Goal: Transaction & Acquisition: Purchase product/service

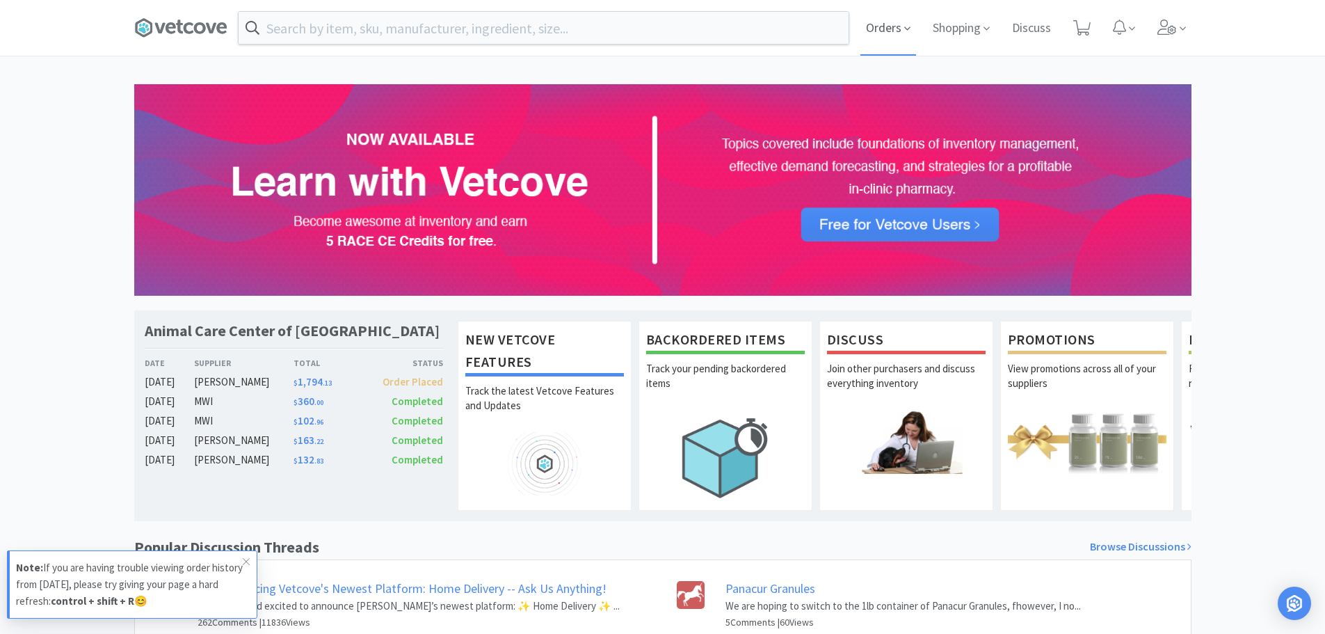
click at [885, 35] on span "Orders" at bounding box center [888, 28] width 56 height 56
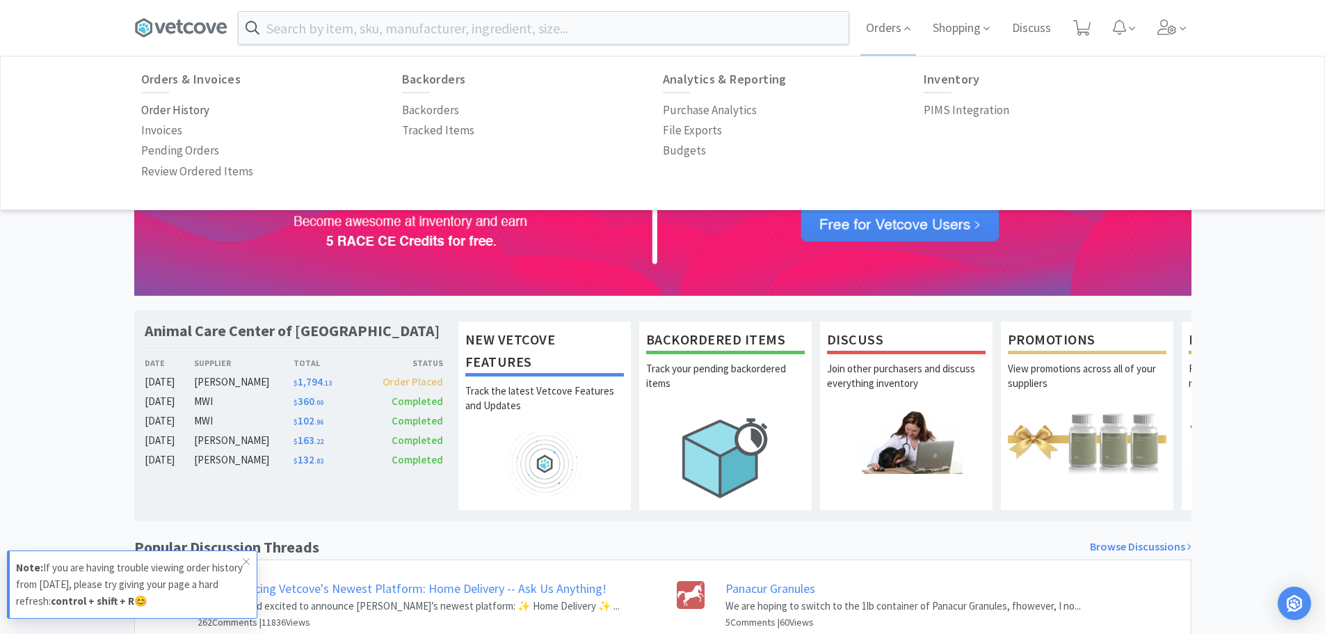
click at [186, 104] on p "Order History" at bounding box center [175, 110] width 68 height 19
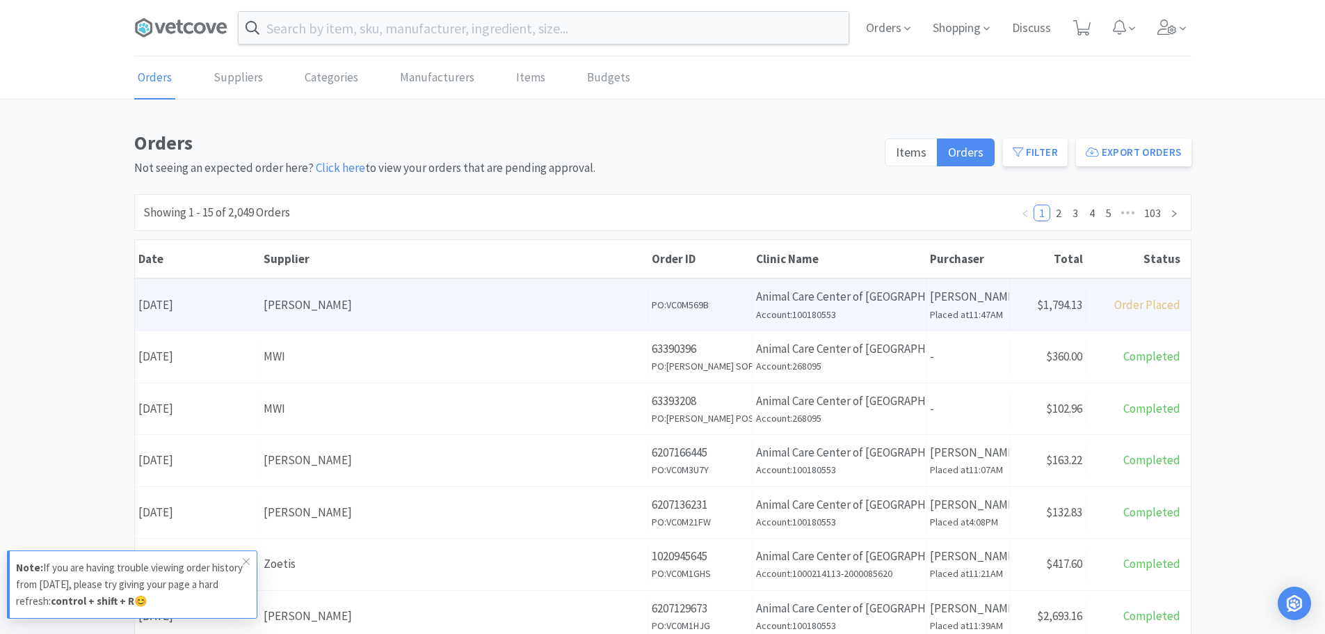
click at [390, 305] on div "[PERSON_NAME]" at bounding box center [454, 305] width 380 height 19
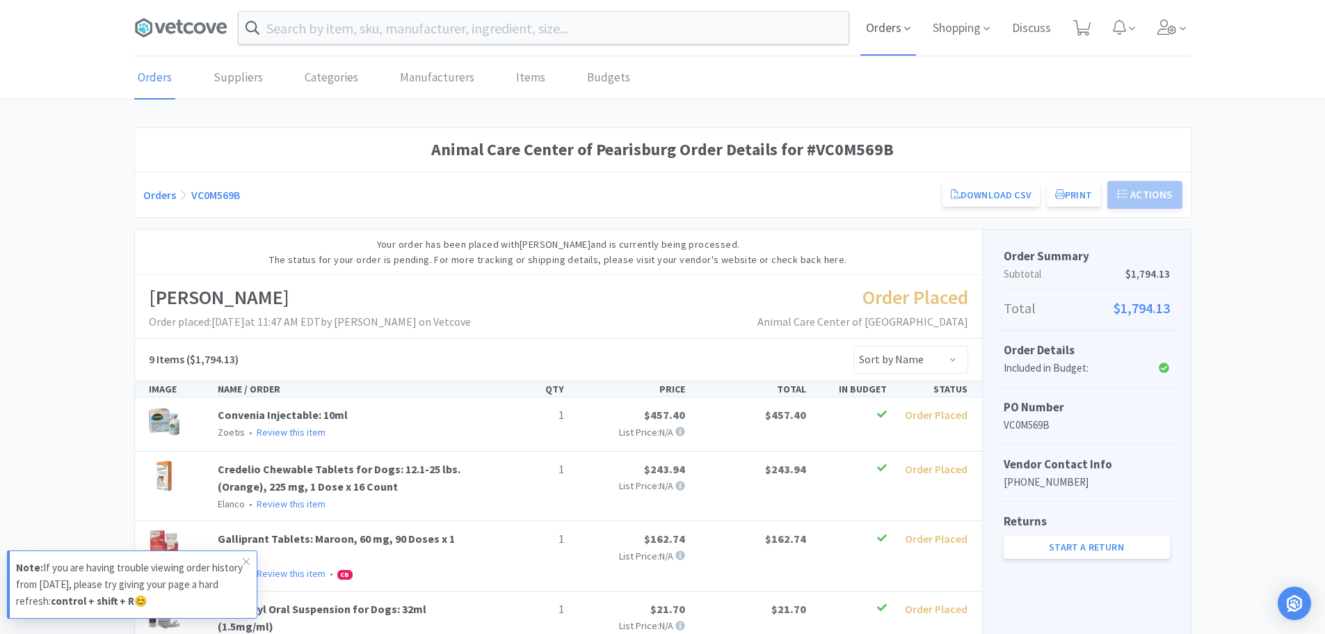
click at [881, 35] on span "Orders" at bounding box center [888, 28] width 56 height 56
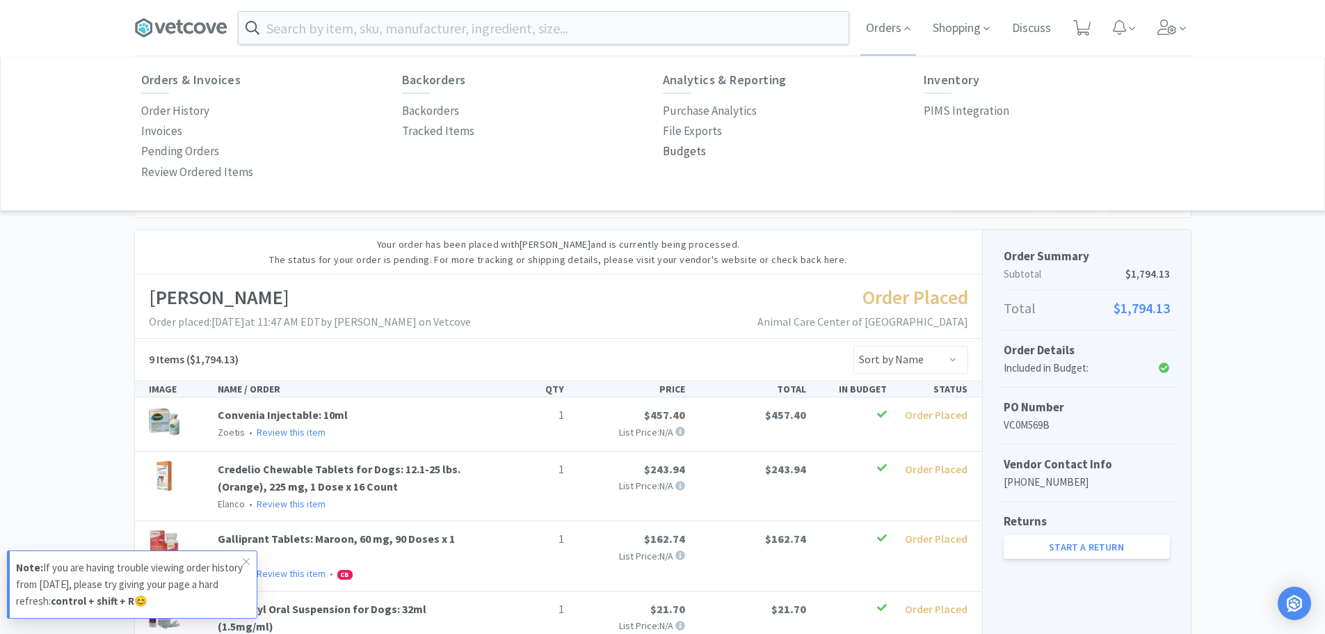
click at [693, 153] on p "Budgets" at bounding box center [684, 151] width 43 height 19
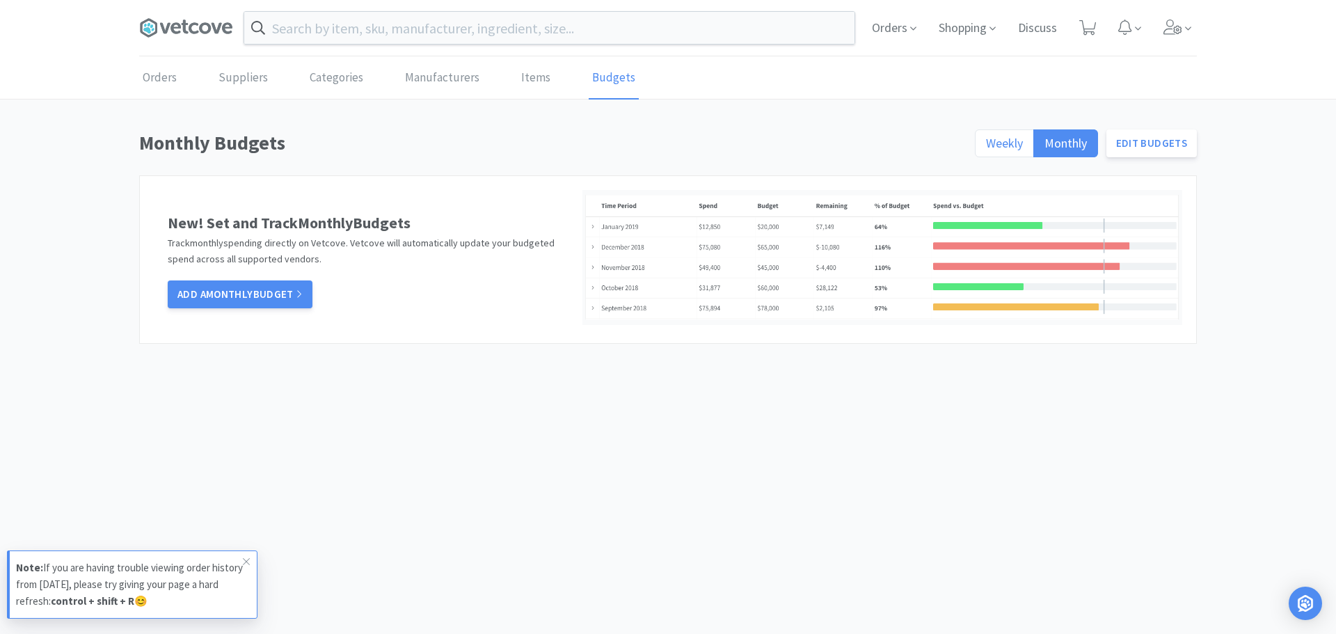
click at [991, 142] on span "Weekly" at bounding box center [1004, 143] width 37 height 16
click at [986, 147] on input "Weekly" at bounding box center [986, 147] width 0 height 0
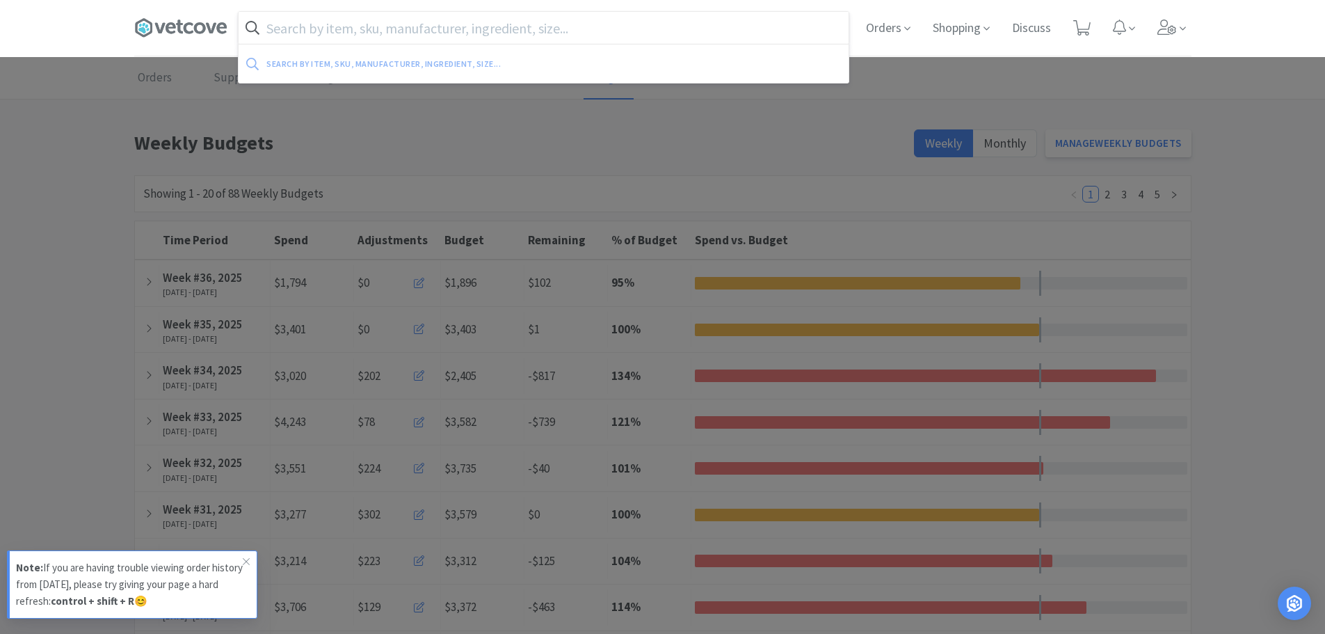
click at [566, 31] on input "text" at bounding box center [544, 28] width 610 height 32
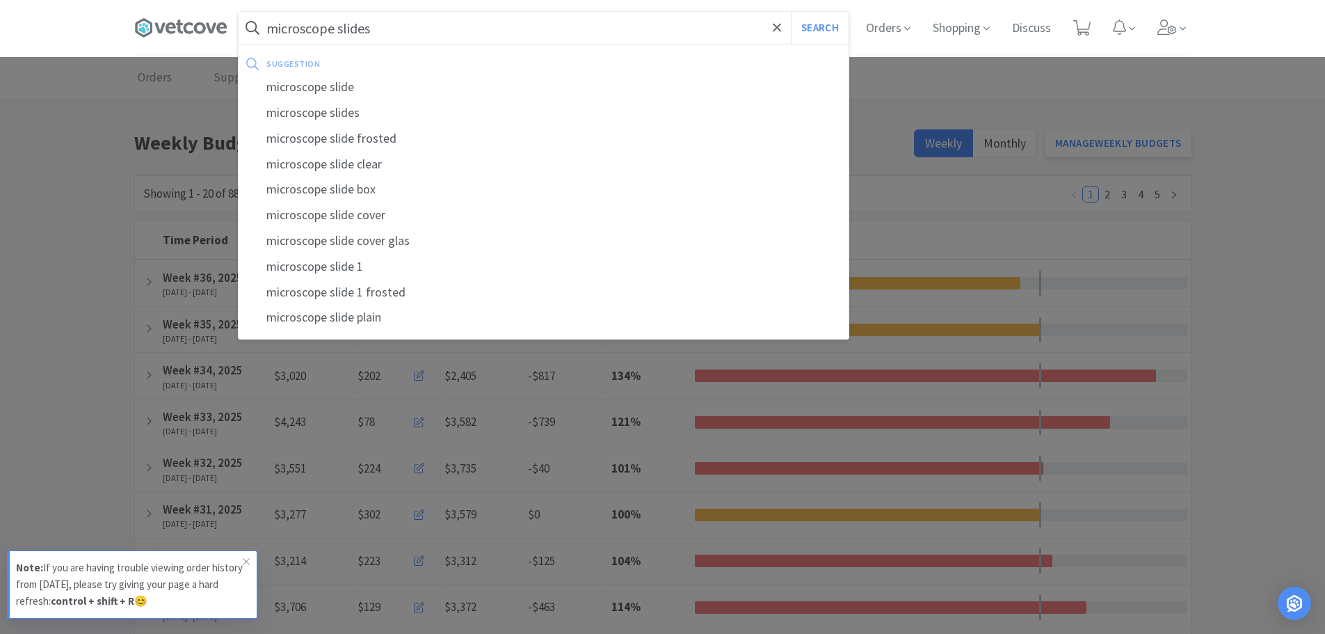
type input "microscope slides"
click at [791, 12] on button "Search" at bounding box center [820, 28] width 58 height 32
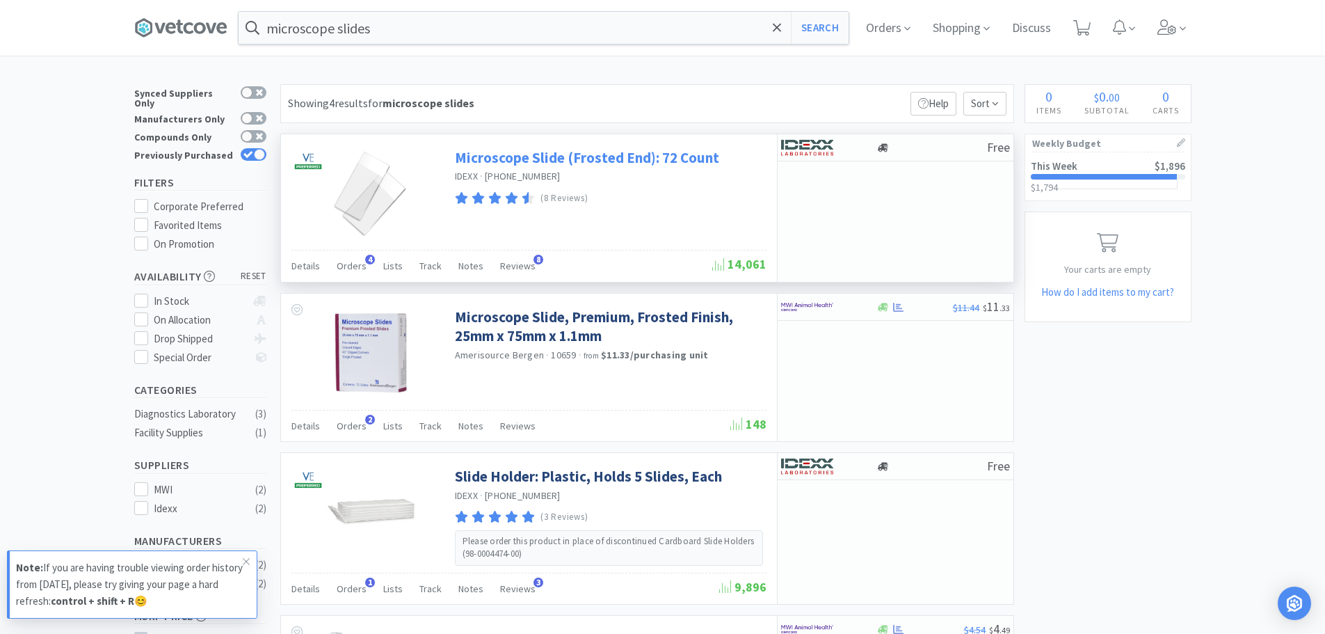
click at [643, 159] on link "Microscope Slide (Frosted End): 72 Count" at bounding box center [587, 157] width 264 height 19
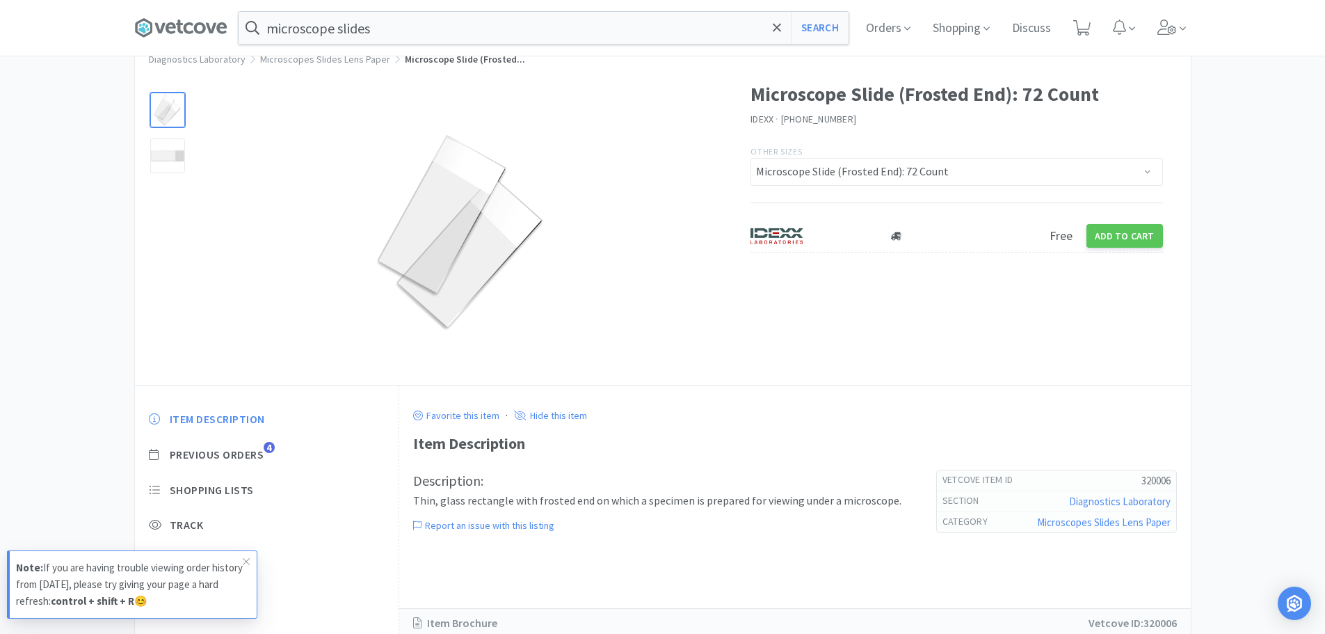
scroll to position [92, 0]
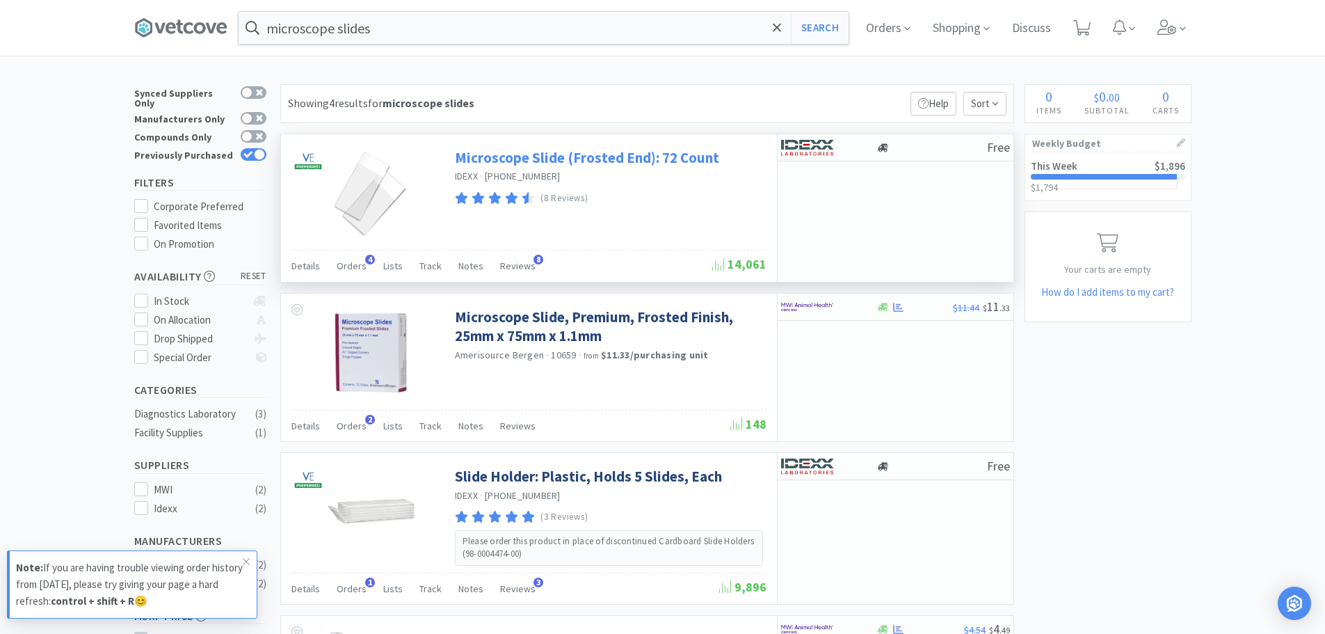
click at [650, 160] on link "Microscope Slide (Frosted End): 72 Count" at bounding box center [587, 157] width 264 height 19
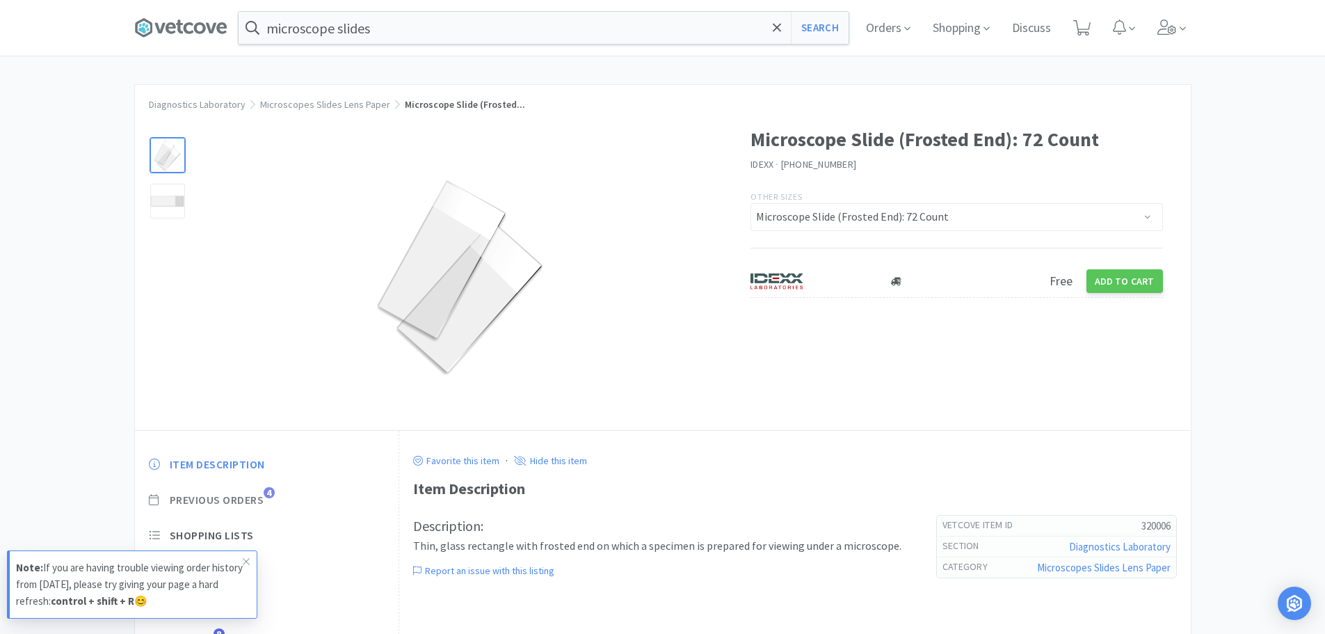
click at [241, 495] on span "Previous Orders" at bounding box center [217, 499] width 95 height 15
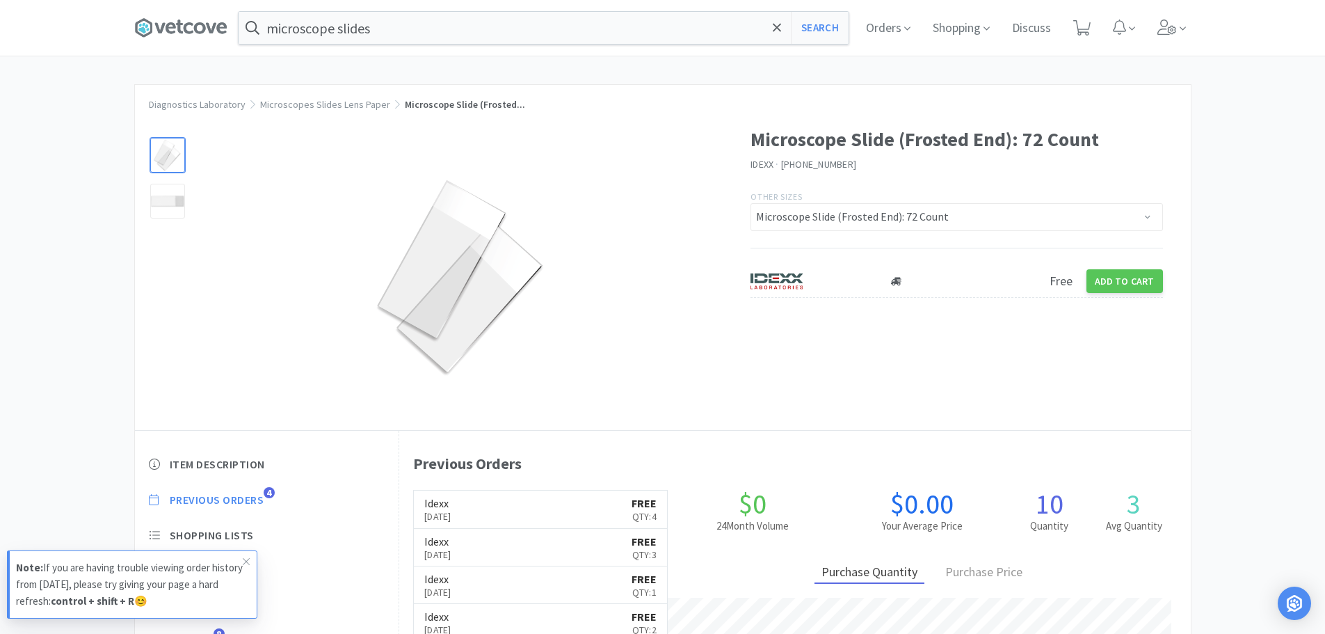
scroll to position [382, 791]
click at [901, 218] on select "Microscope Slide (Frosted End): 72 Count" at bounding box center [957, 217] width 412 height 28
drag, startPoint x: 901, startPoint y: 218, endPoint x: 949, endPoint y: 225, distance: 49.2
click at [901, 218] on select "Microscope Slide (Frosted End): 72 Count" at bounding box center [957, 217] width 412 height 28
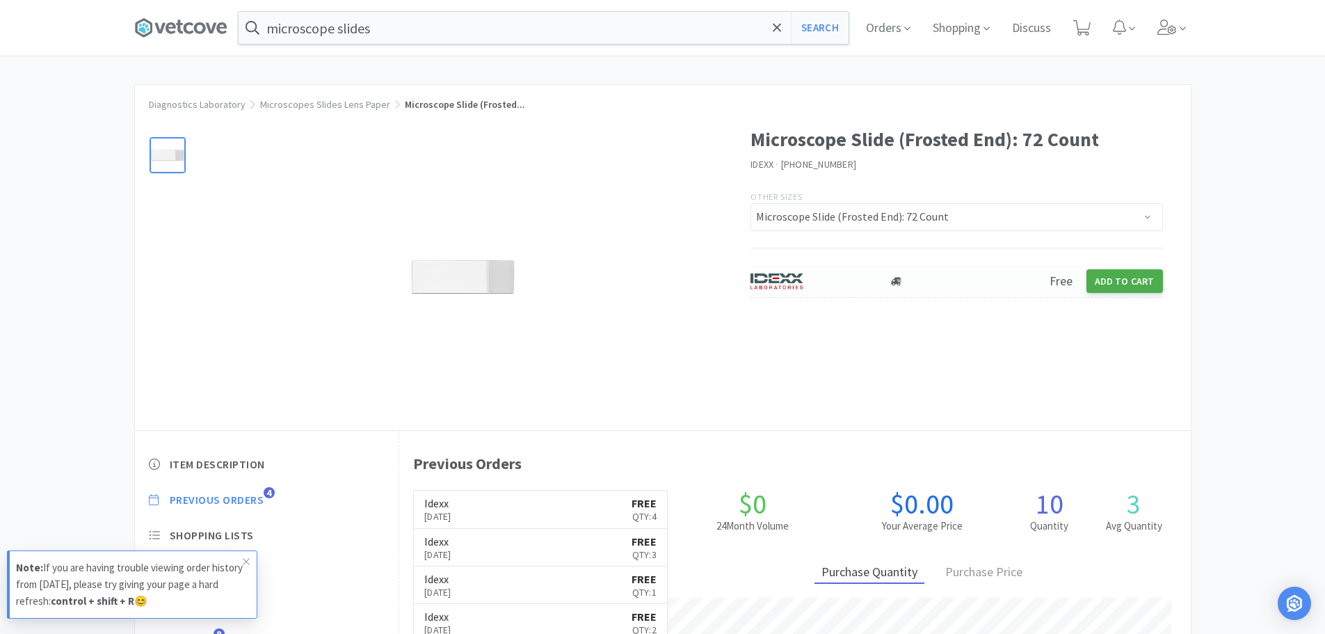
click at [1135, 283] on button "Add to Cart" at bounding box center [1125, 281] width 77 height 24
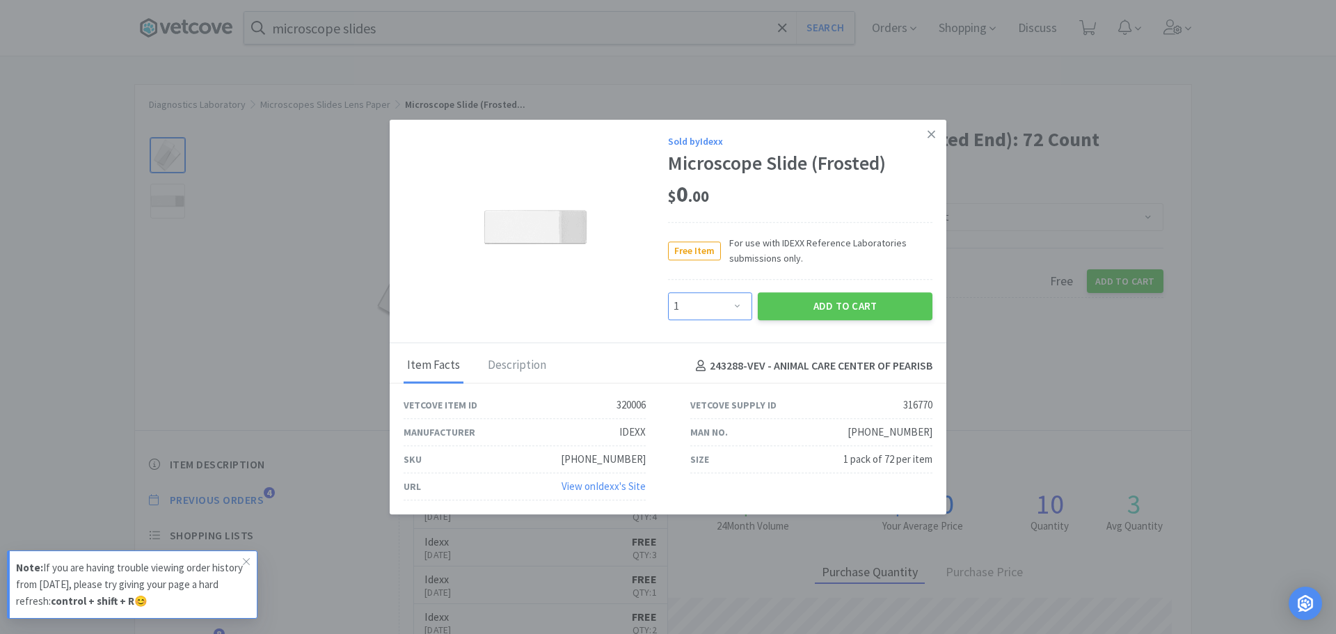
click at [732, 313] on select "Enter Quantity 1 2 3 4 5 6 7 8 9 10 11 12 13 14 15 16 17 18 19 20 Enter Quantity" at bounding box center [710, 306] width 84 height 28
select select "4"
click at [668, 292] on select "Enter Quantity 1 2 3 4 5 6 7 8 9 10 11 12 13 14 15 16 17 18 19 20 Enter Quantity" at bounding box center [710, 306] width 84 height 28
click at [790, 334] on div "Sold by Idexx Microscope Slide (Frosted) $ 0 . 00 Free Item For use with IDEXX …" at bounding box center [668, 231] width 556 height 223
click at [790, 316] on button "Add to Cart" at bounding box center [845, 306] width 175 height 28
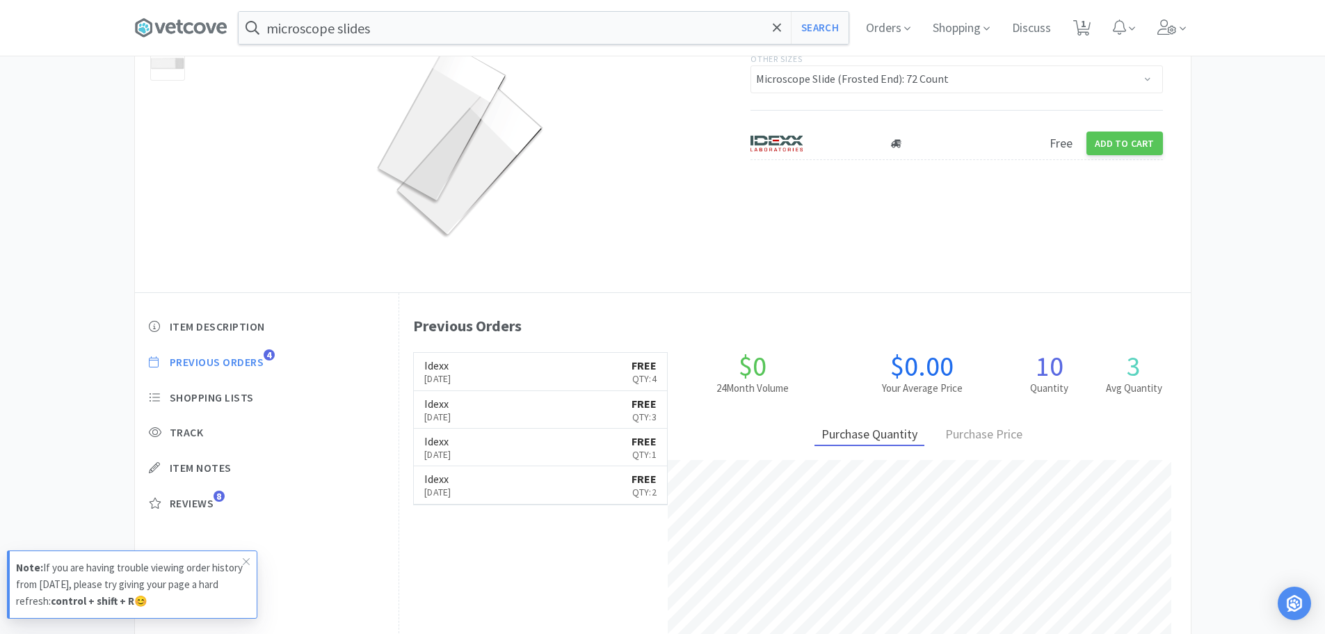
scroll to position [139, 0]
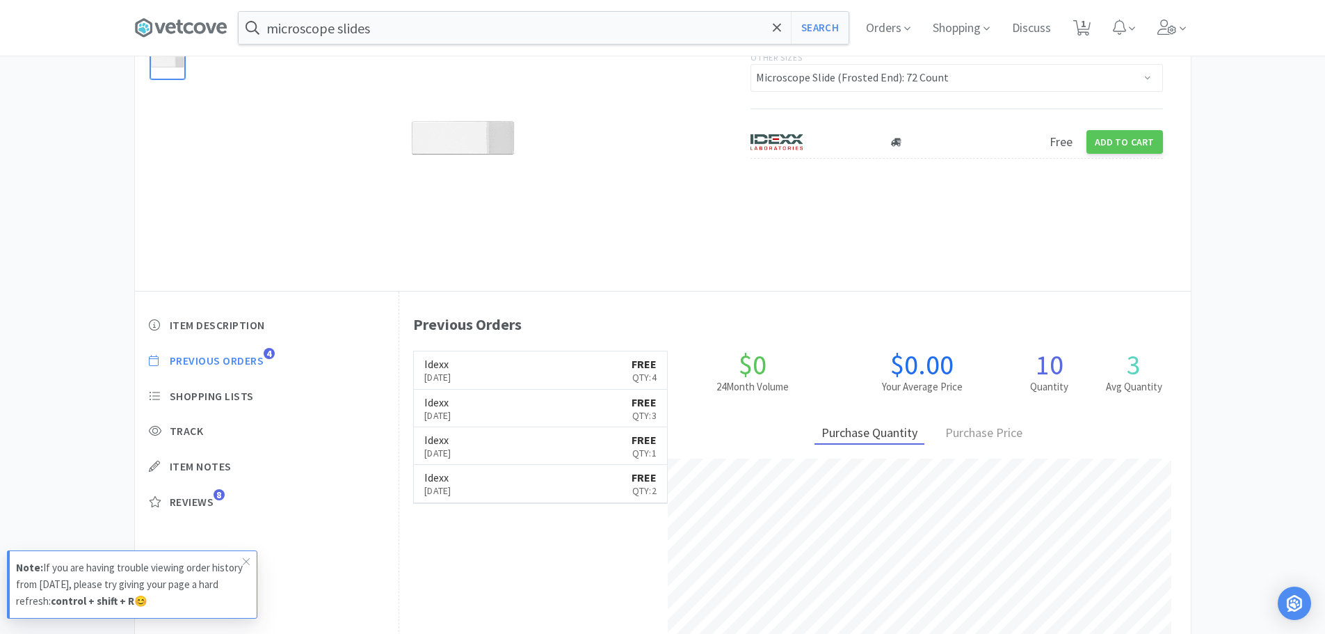
select select "4"
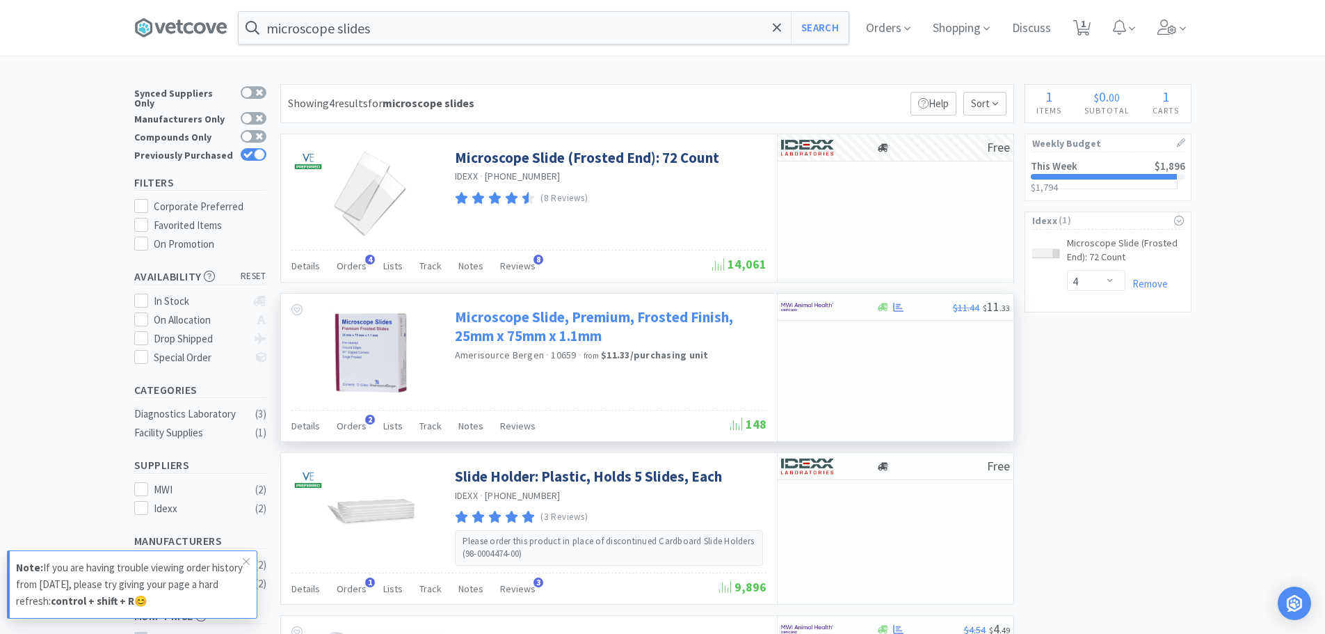
click at [536, 325] on link "Microscope Slide, Premium, Frosted Finish, 25mm x 75mm x 1.1mm" at bounding box center [609, 326] width 308 height 38
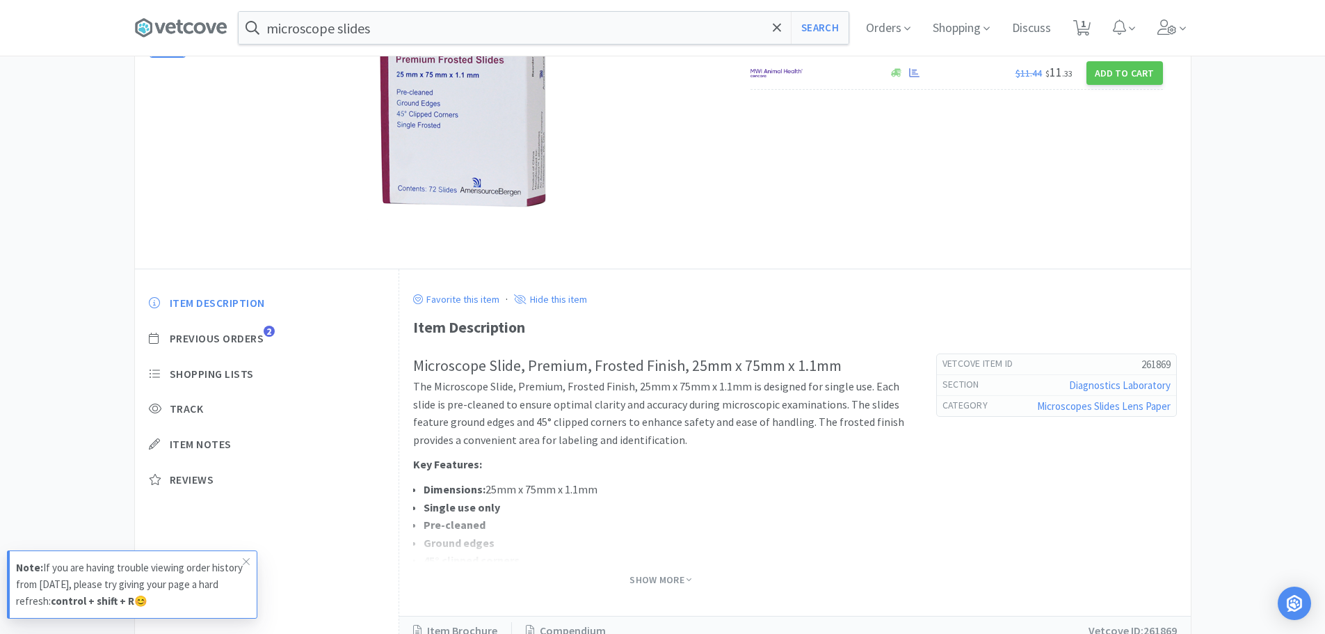
scroll to position [209, 0]
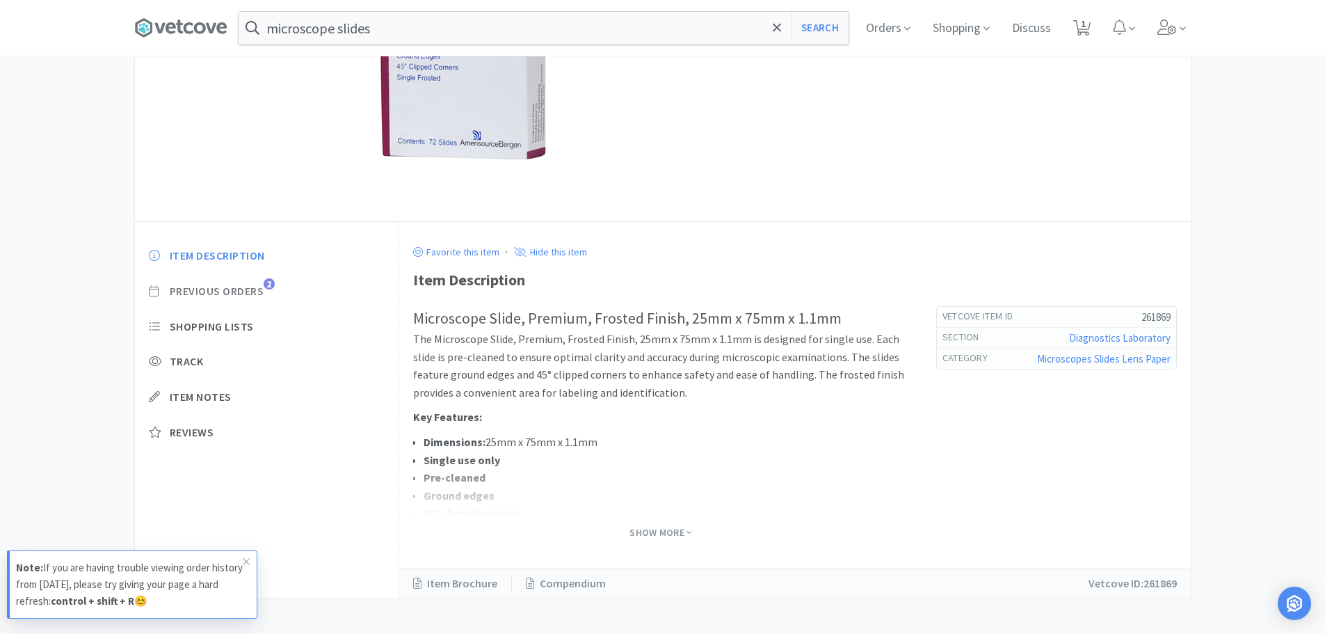
click at [246, 293] on span "Previous Orders" at bounding box center [217, 291] width 95 height 15
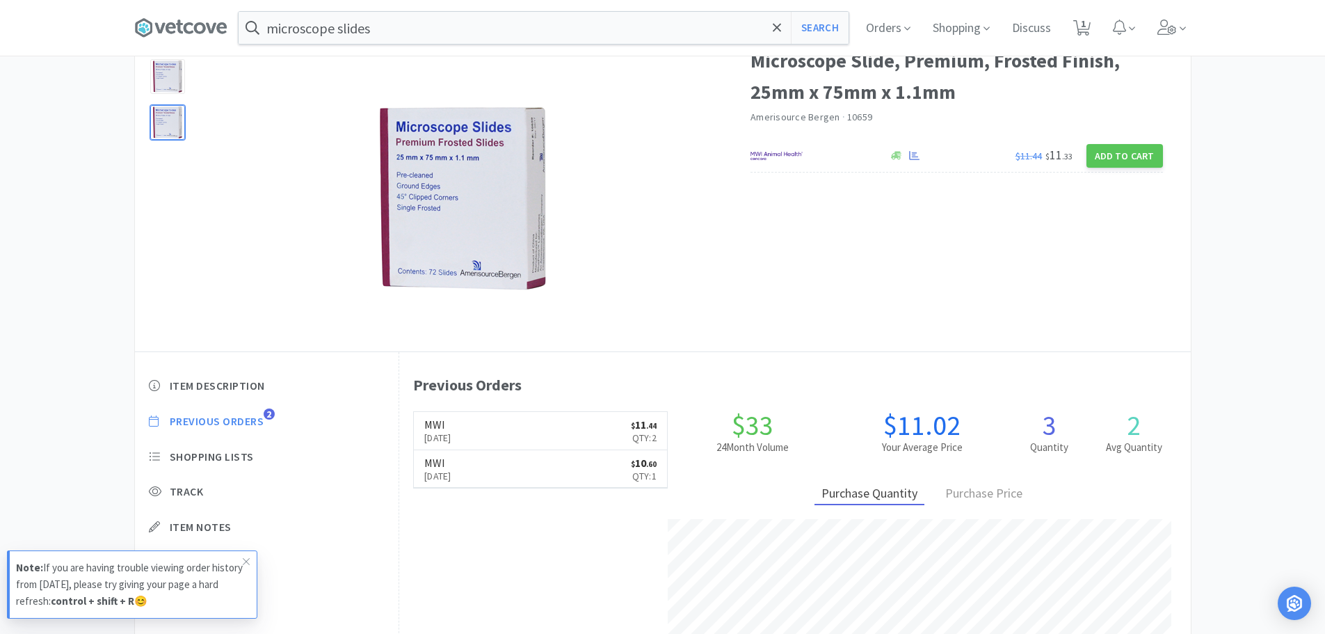
scroll to position [0, 0]
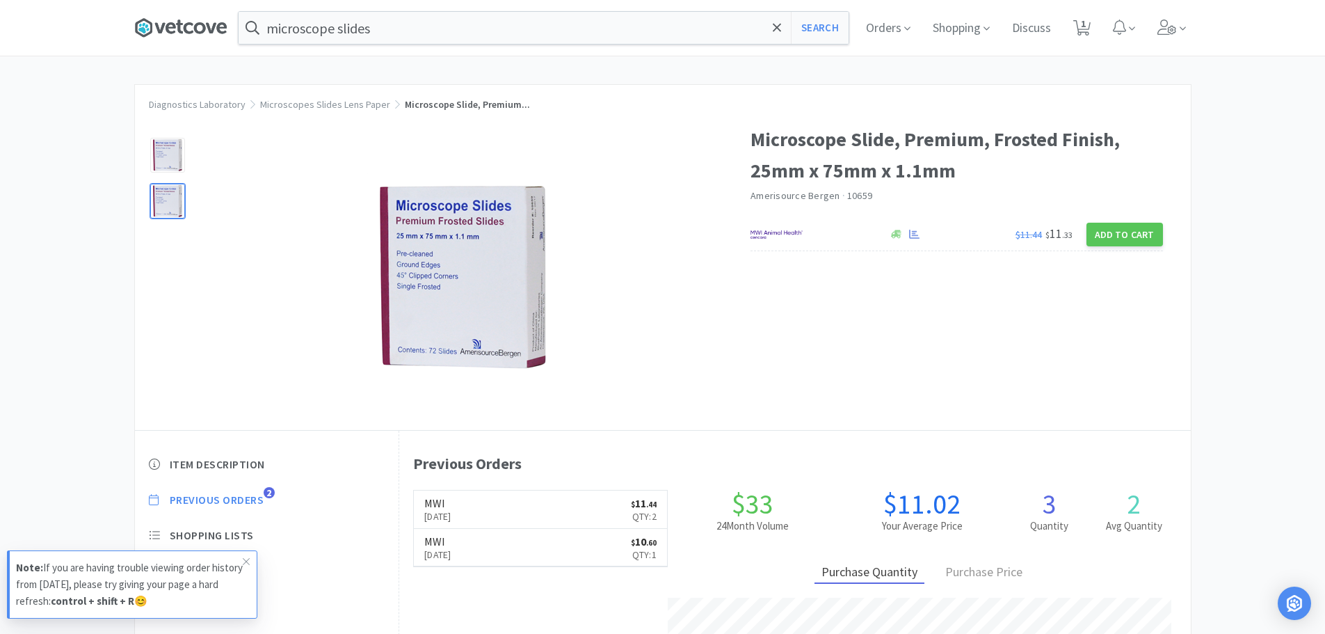
click at [182, 24] on icon at bounding box center [179, 27] width 7 height 14
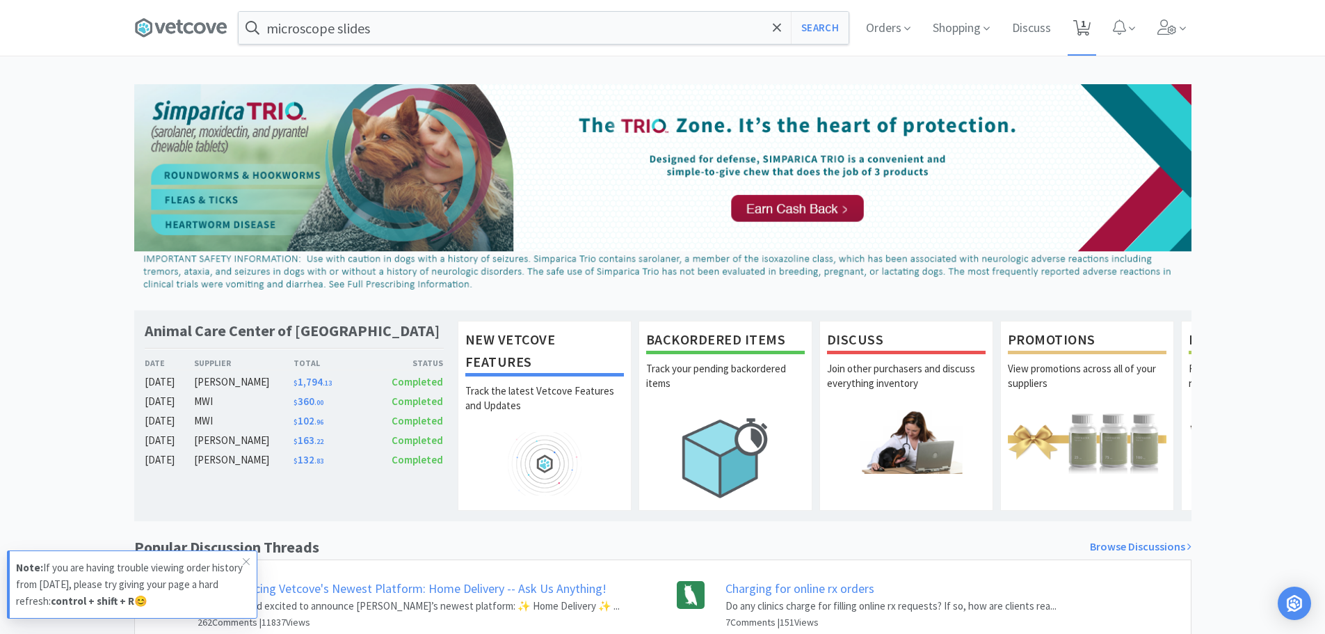
click at [1080, 24] on icon at bounding box center [1081, 27] width 17 height 15
select select "4"
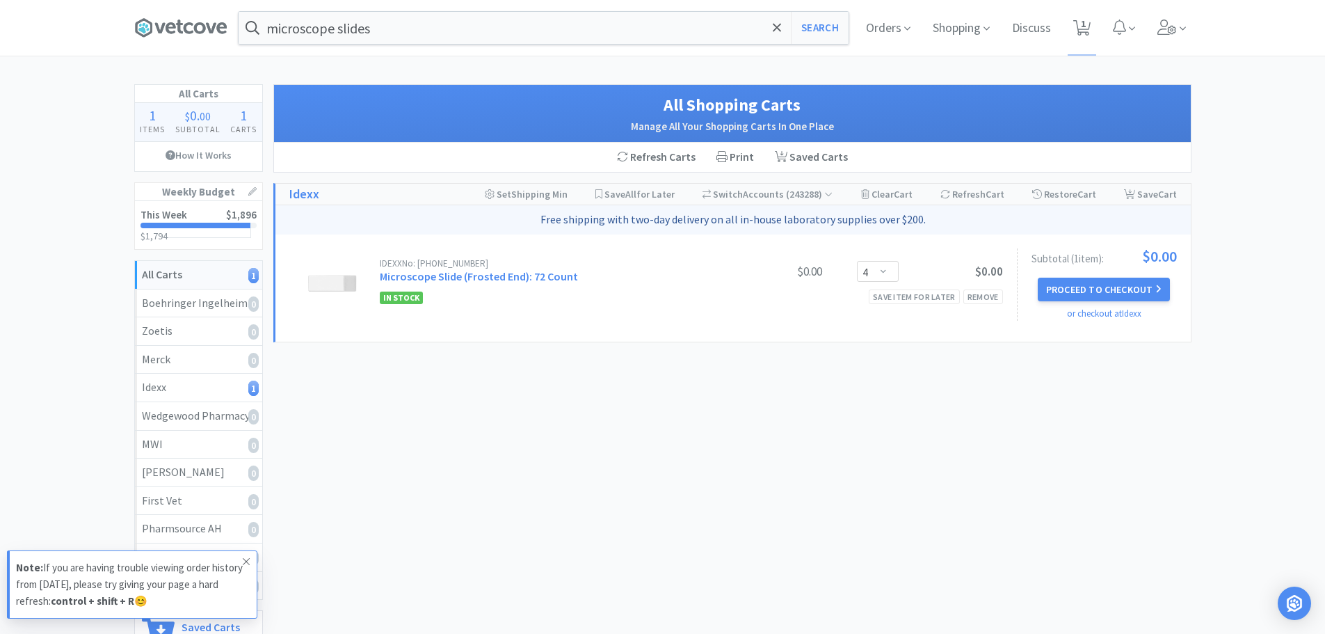
click at [248, 562] on icon at bounding box center [246, 561] width 8 height 11
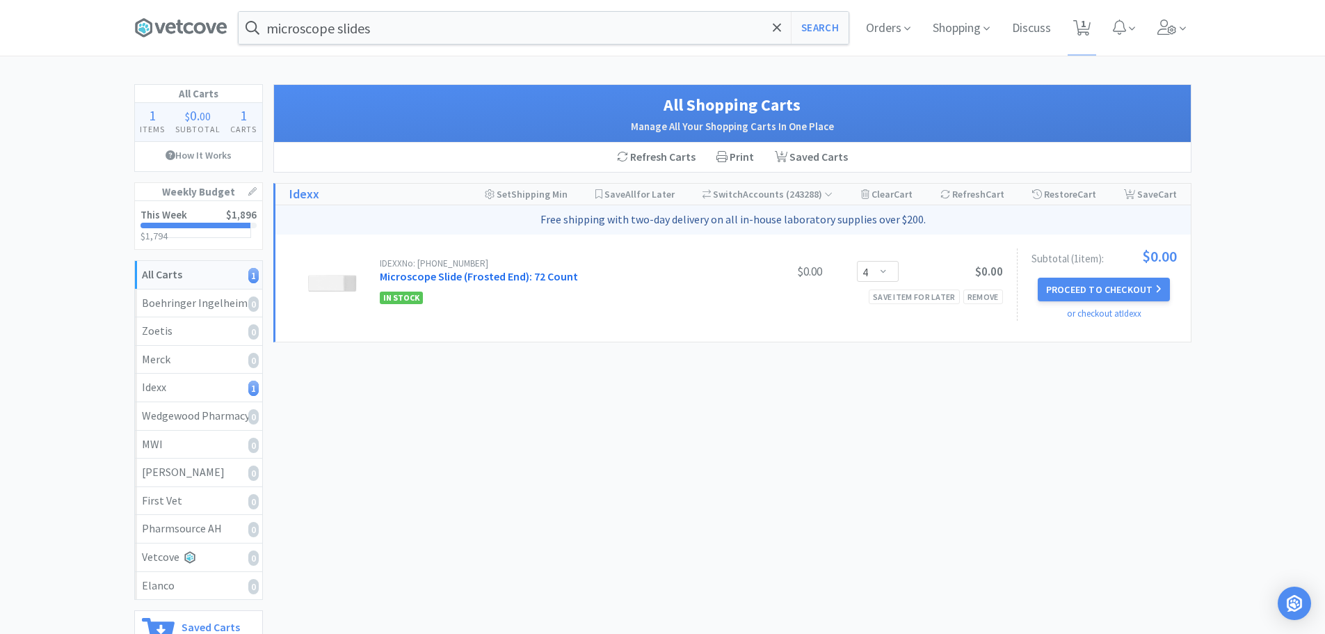
click at [522, 275] on link "Microscope Slide (Frosted End): 72 Count" at bounding box center [479, 276] width 198 height 14
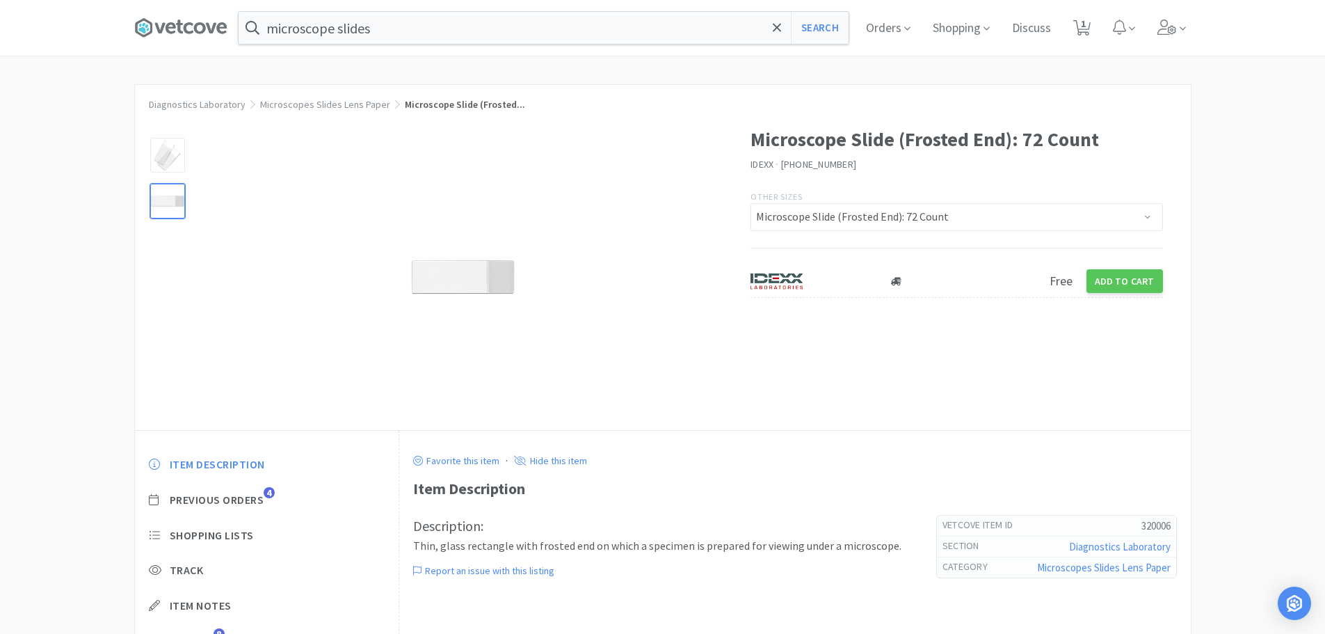
click at [164, 206] on div at bounding box center [167, 201] width 35 height 35
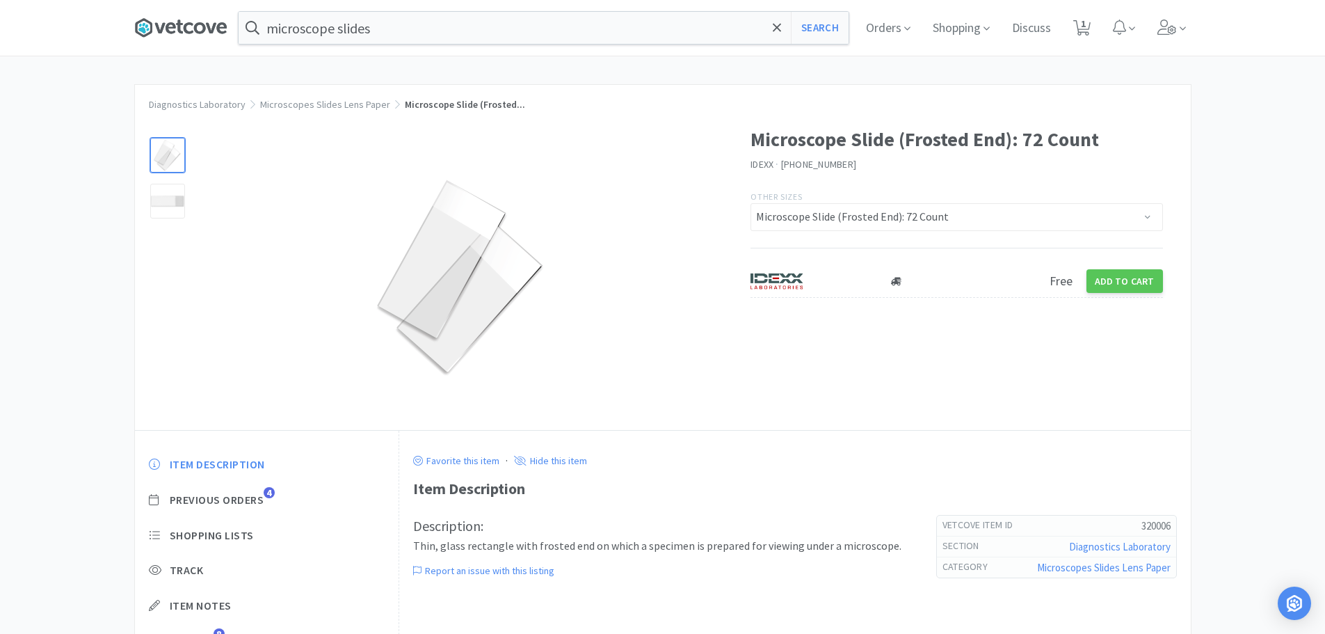
click at [173, 19] on icon at bounding box center [180, 27] width 93 height 21
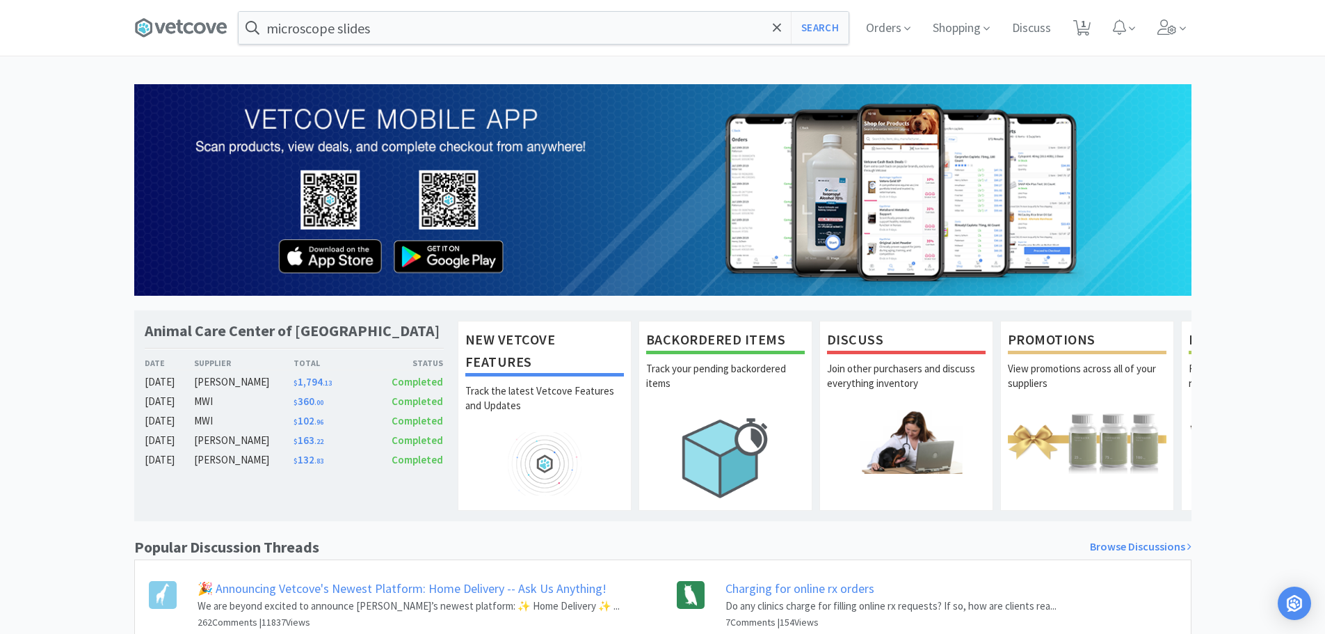
click at [205, 383] on div "[PERSON_NAME]" at bounding box center [243, 382] width 99 height 17
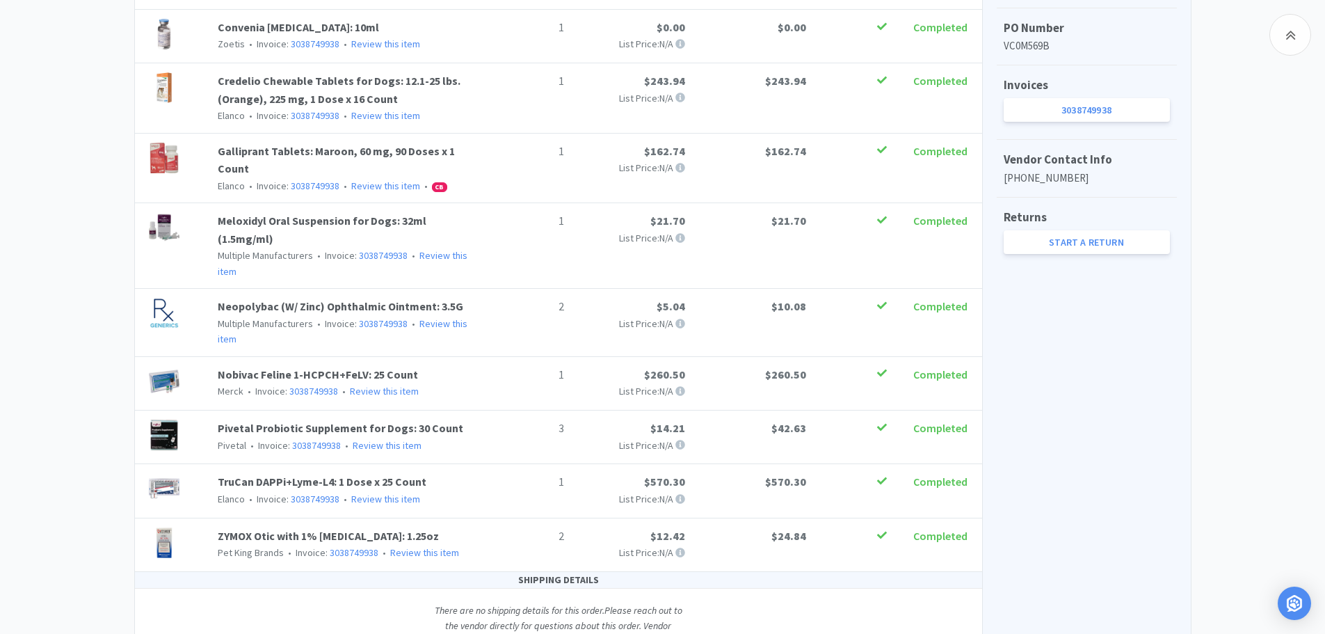
scroll to position [406, 0]
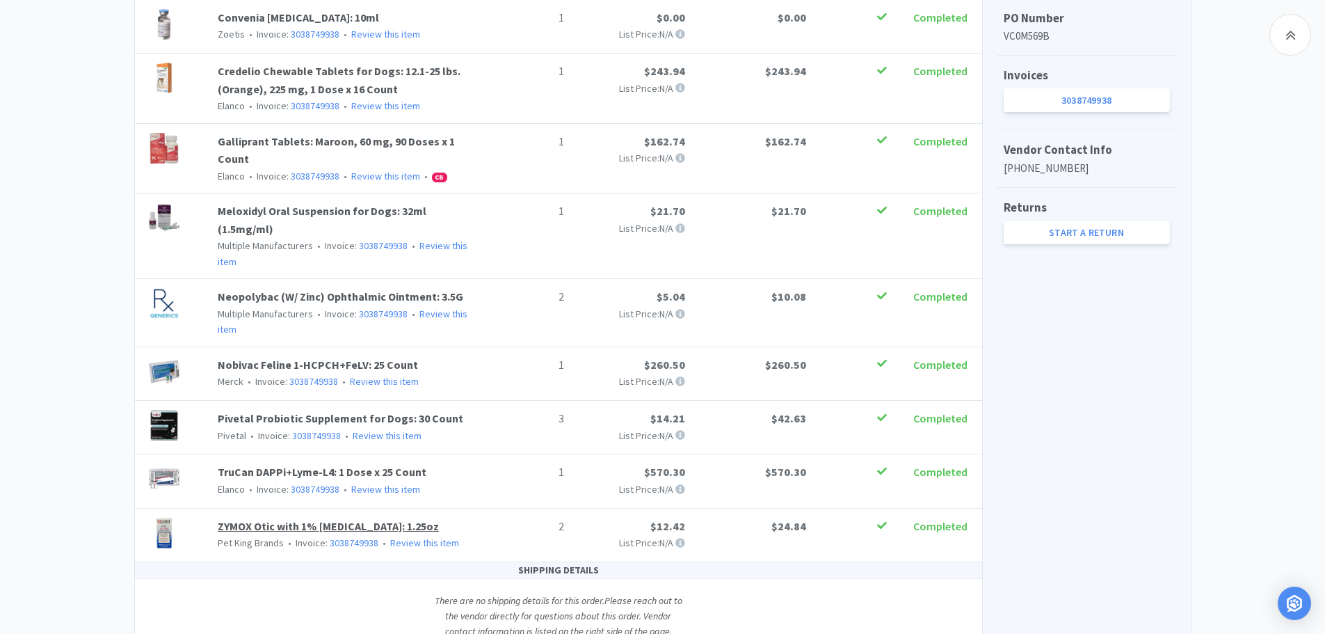
click at [278, 519] on link "ZYMOX Otic with 1% [MEDICAL_DATA]: 1.25oz" at bounding box center [328, 526] width 221 height 14
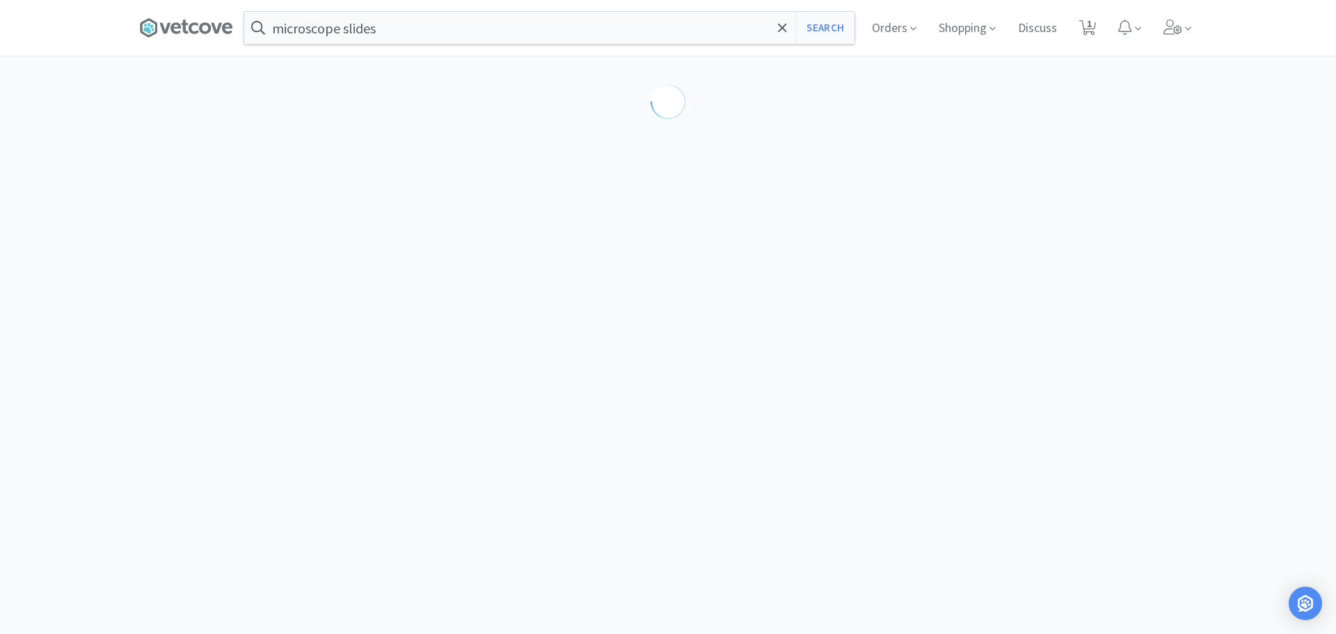
select select "44118"
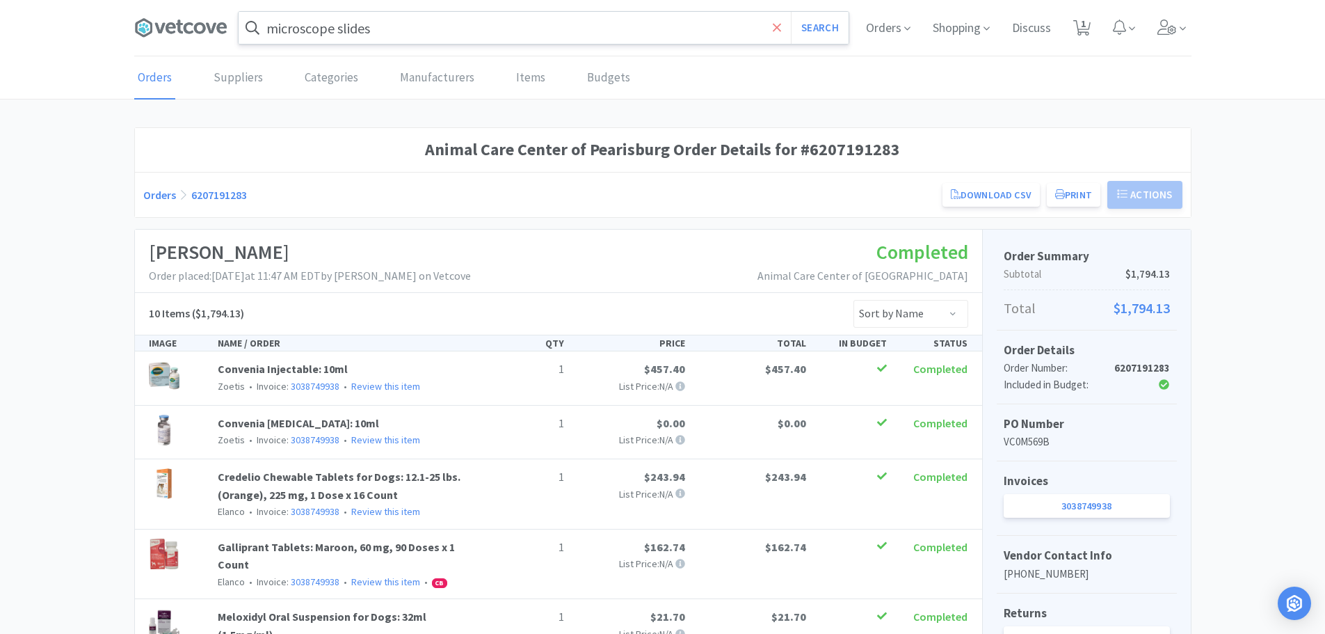
click at [774, 26] on icon at bounding box center [777, 27] width 8 height 8
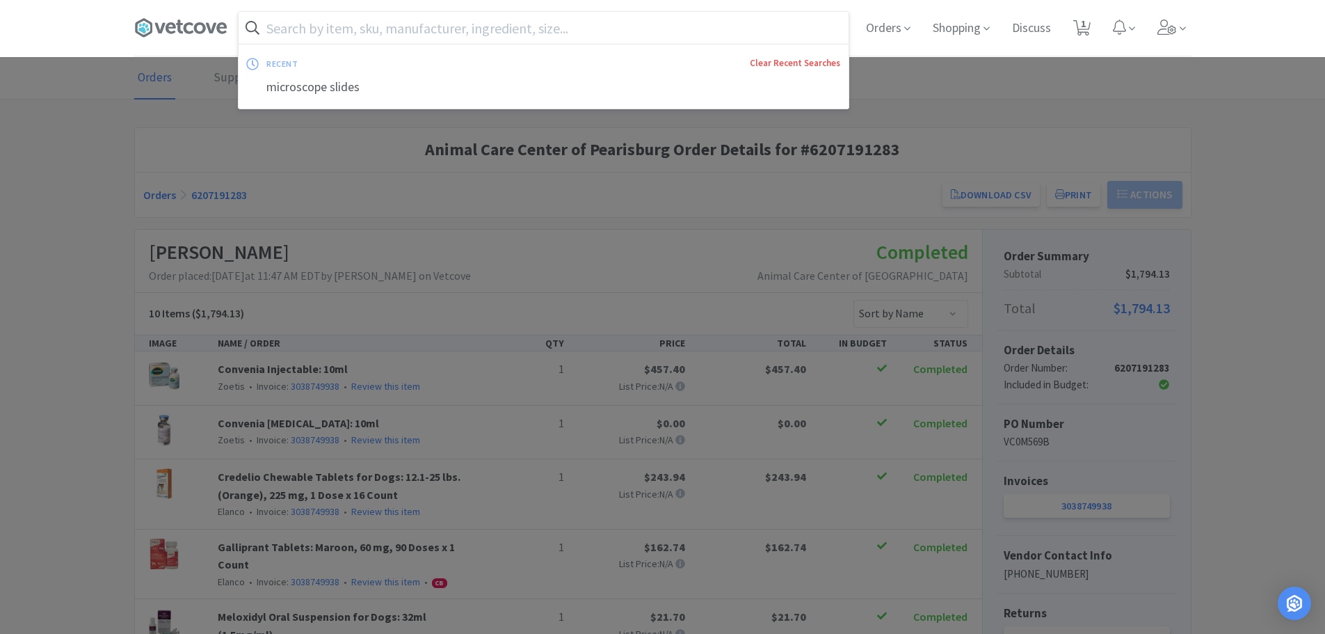
click at [791, 61] on link "Clear Recent Searches" at bounding box center [795, 63] width 90 height 12
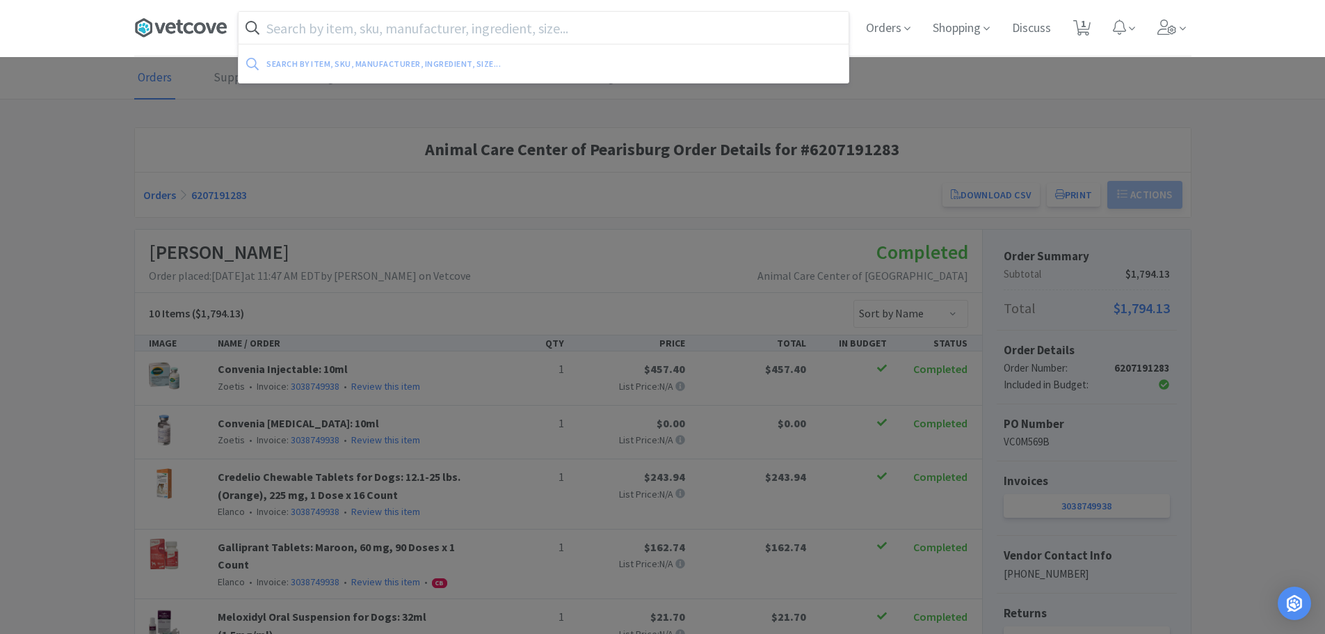
click at [165, 24] on icon at bounding box center [180, 27] width 93 height 21
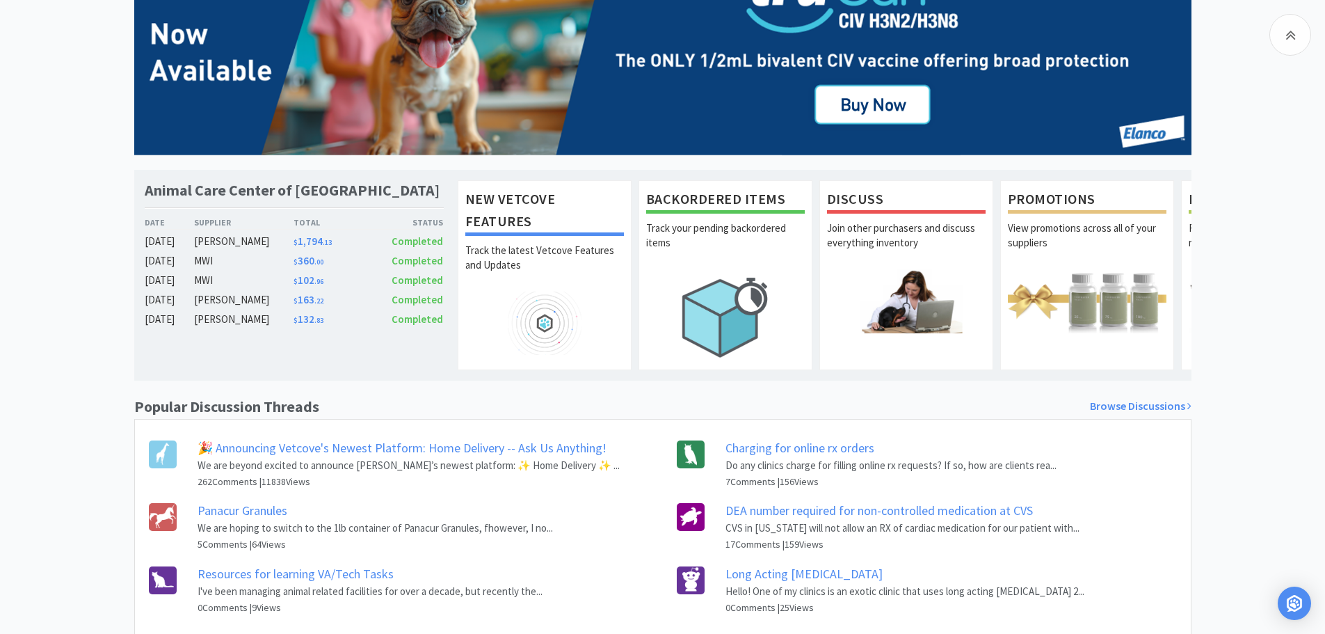
scroll to position [195, 0]
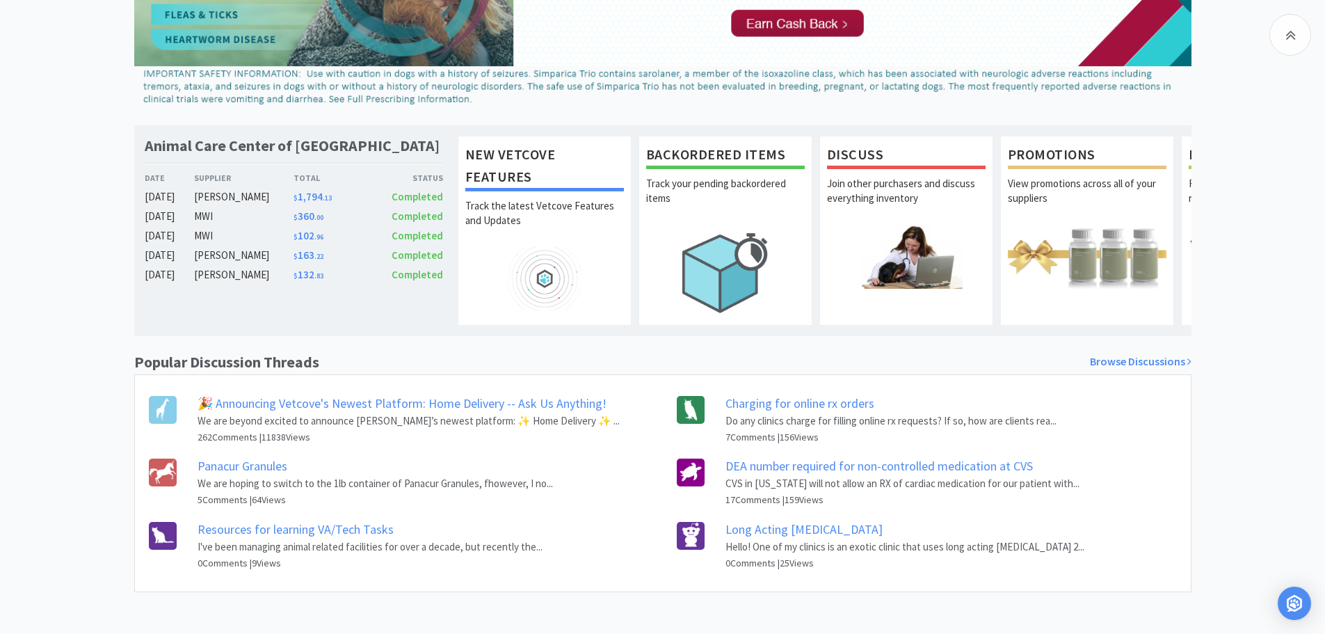
click at [783, 460] on link "DEA number required for non-controlled medication at CVS" at bounding box center [879, 466] width 307 height 16
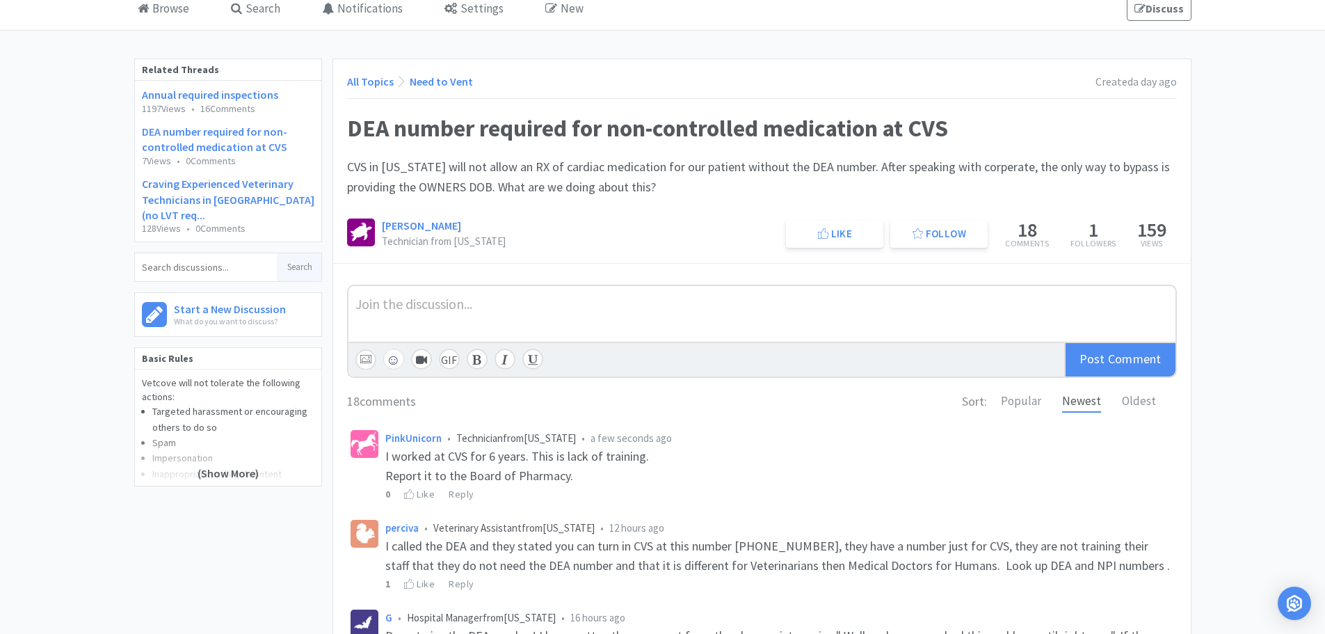
scroll to position [3, 0]
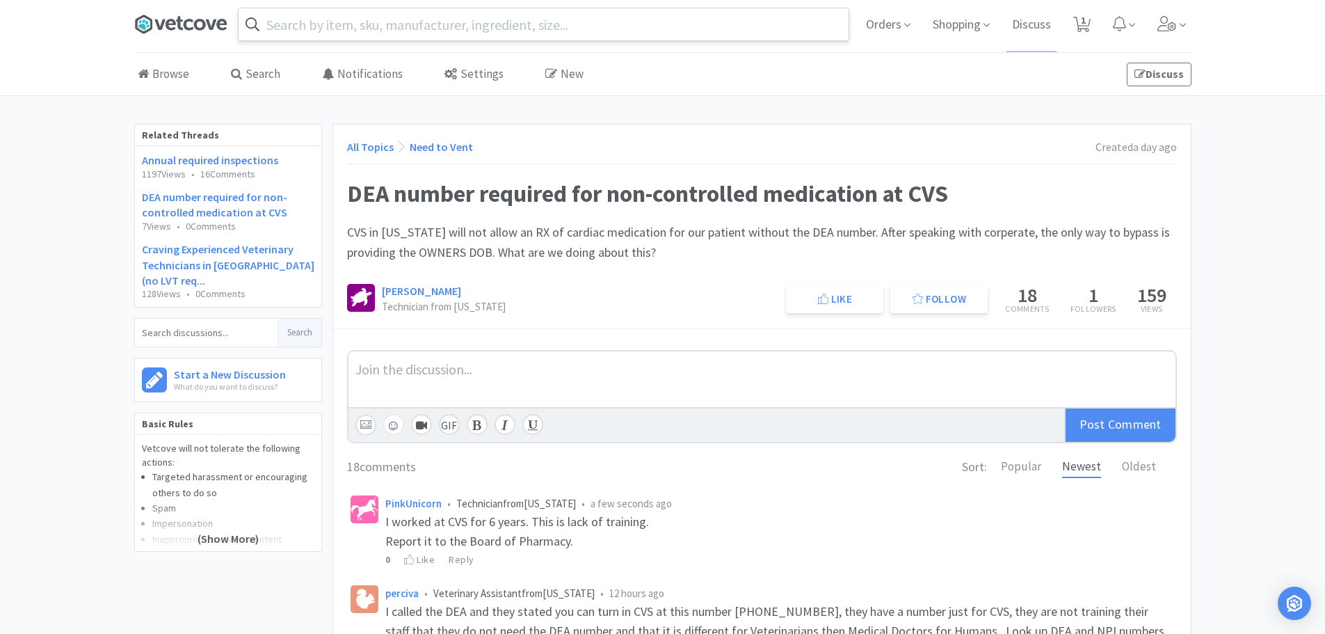
click at [166, 19] on icon at bounding box center [180, 24] width 93 height 21
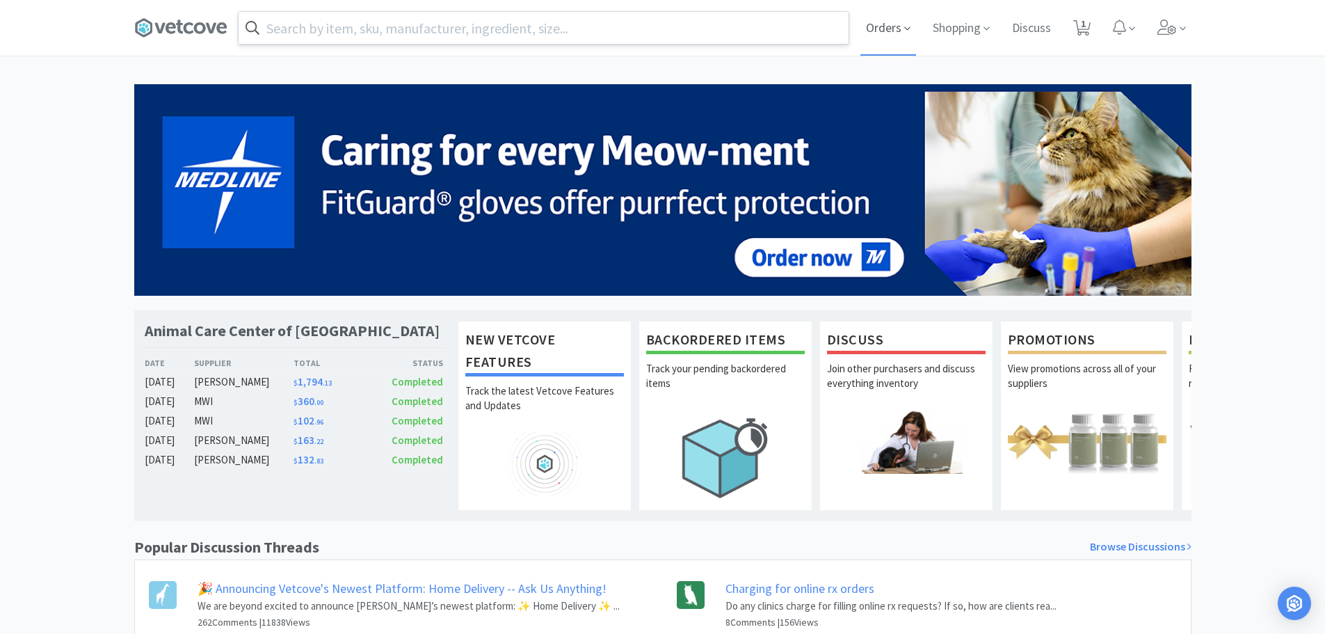
click at [869, 26] on span "Orders" at bounding box center [888, 28] width 56 height 56
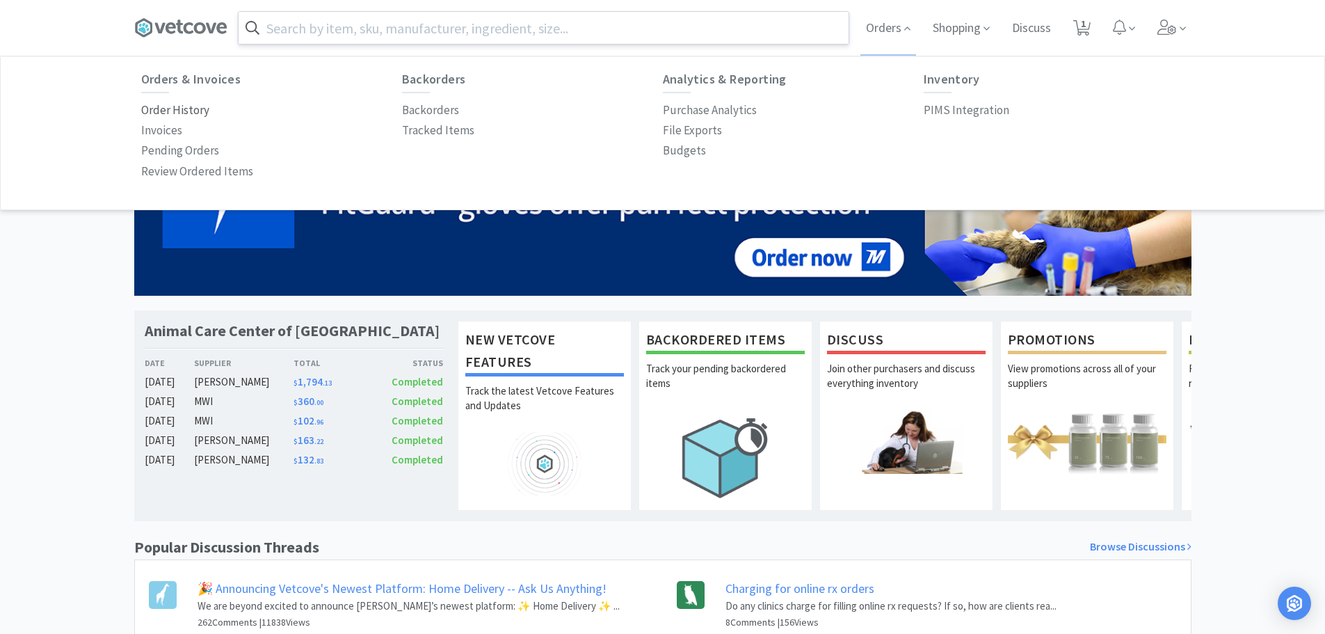
click at [183, 111] on p "Order History" at bounding box center [175, 110] width 68 height 19
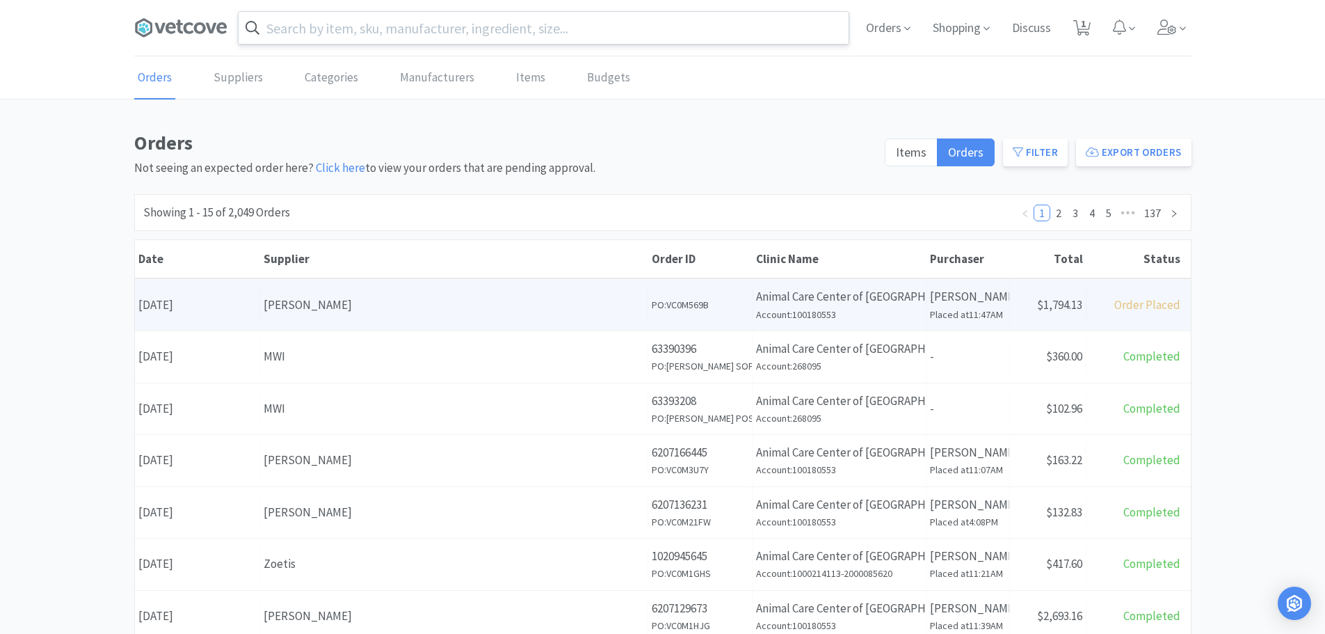
click at [384, 298] on div "[PERSON_NAME]" at bounding box center [454, 305] width 380 height 19
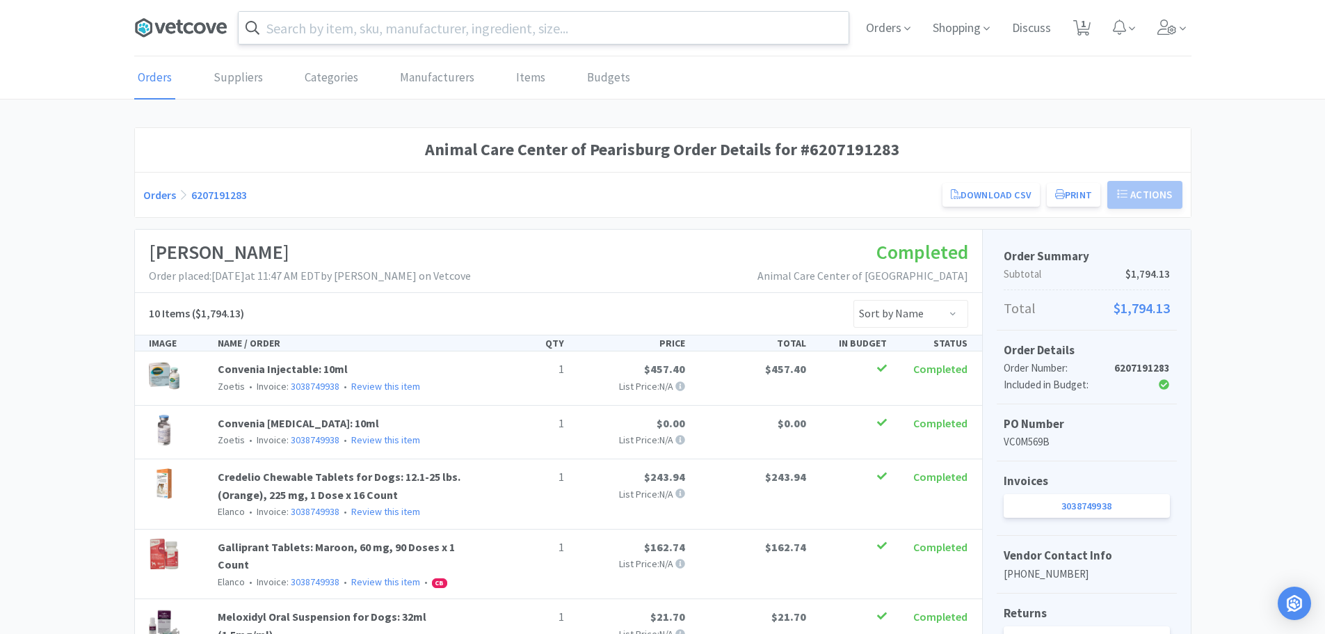
click at [191, 32] on icon at bounding box center [189, 27] width 10 height 11
